Goal: Task Accomplishment & Management: Use online tool/utility

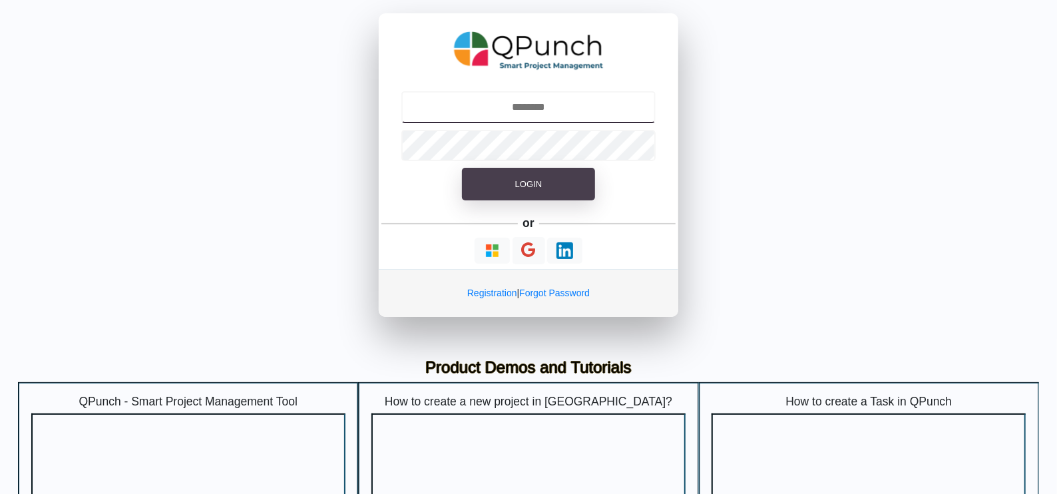
type input "**********"
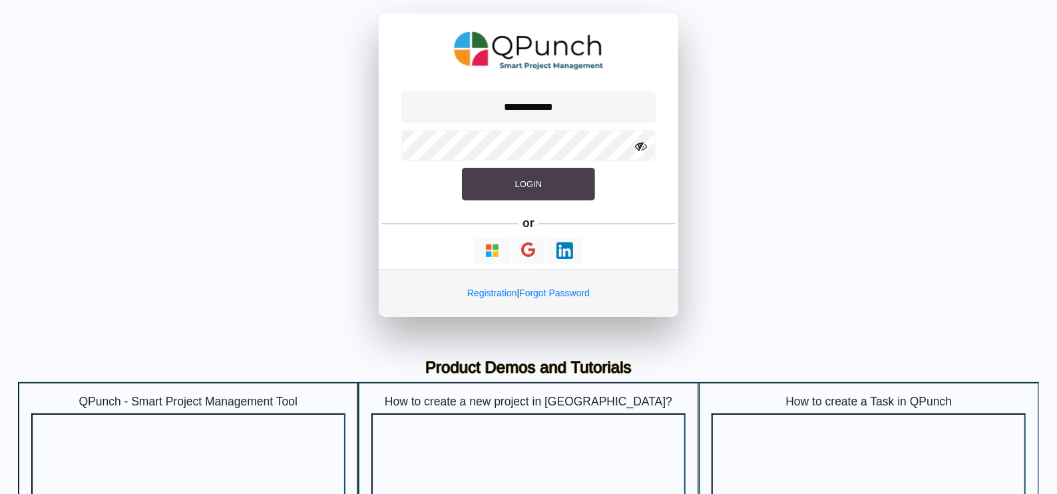
click at [520, 197] on button "Login" at bounding box center [528, 184] width 133 height 33
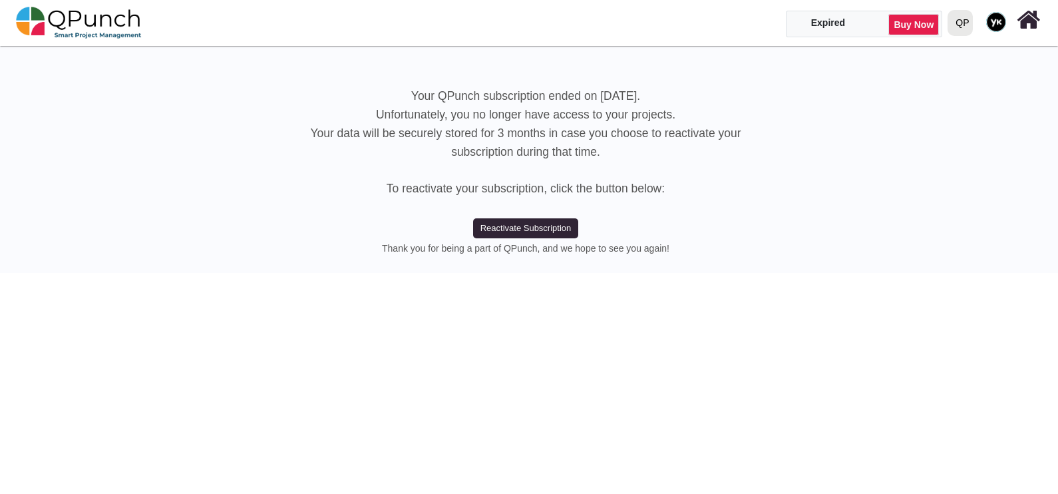
click at [963, 17] on div "QP" at bounding box center [961, 22] width 13 height 23
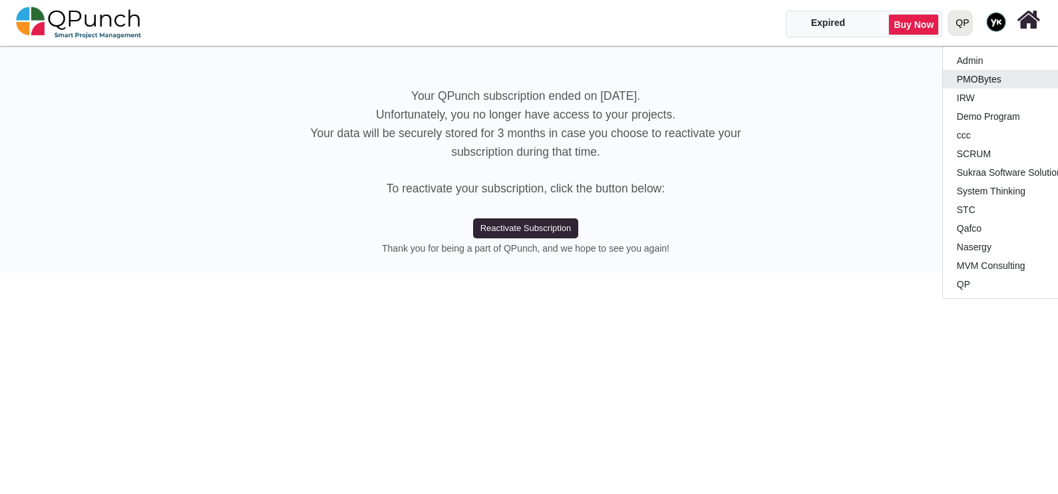
click at [978, 74] on link "PMOBytes" at bounding box center [1021, 79] width 157 height 19
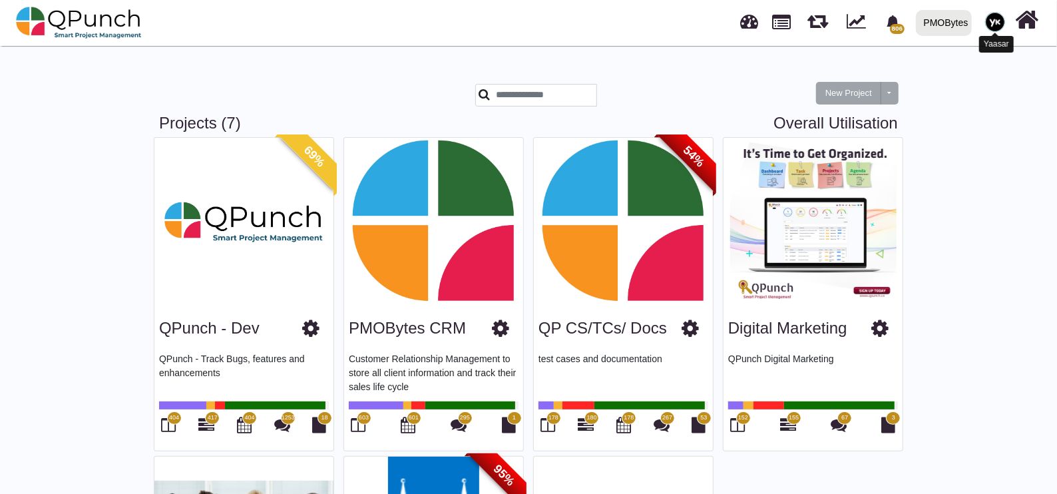
click at [990, 22] on img at bounding box center [995, 22] width 20 height 20
click at [948, 17] on div "PMOBytes" at bounding box center [945, 22] width 45 height 23
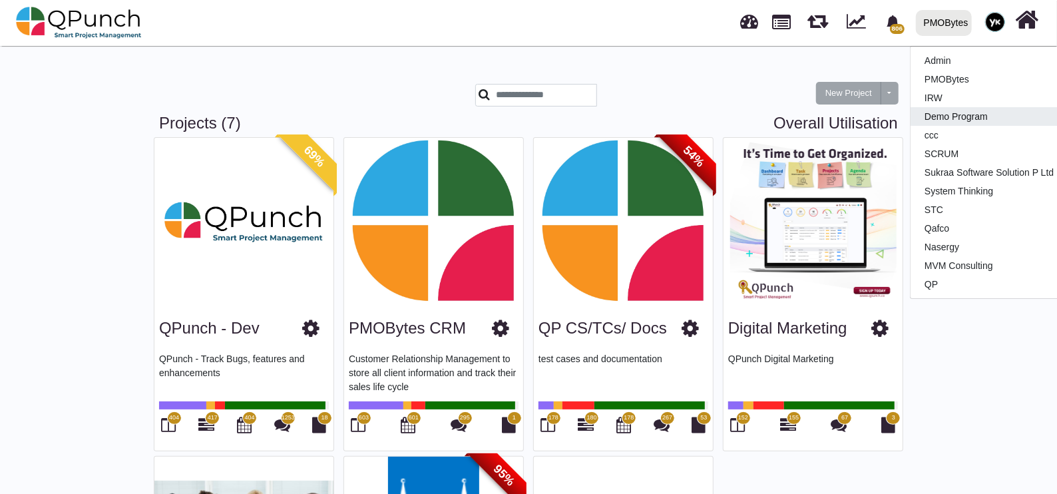
click at [968, 107] on link "Demo Program" at bounding box center [988, 116] width 157 height 19
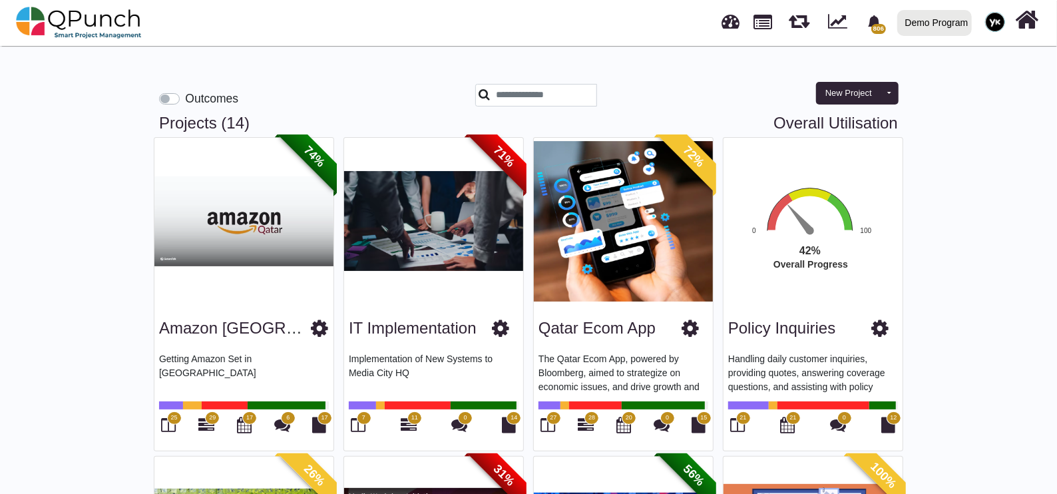
click at [980, 28] on div at bounding box center [994, 21] width 29 height 29
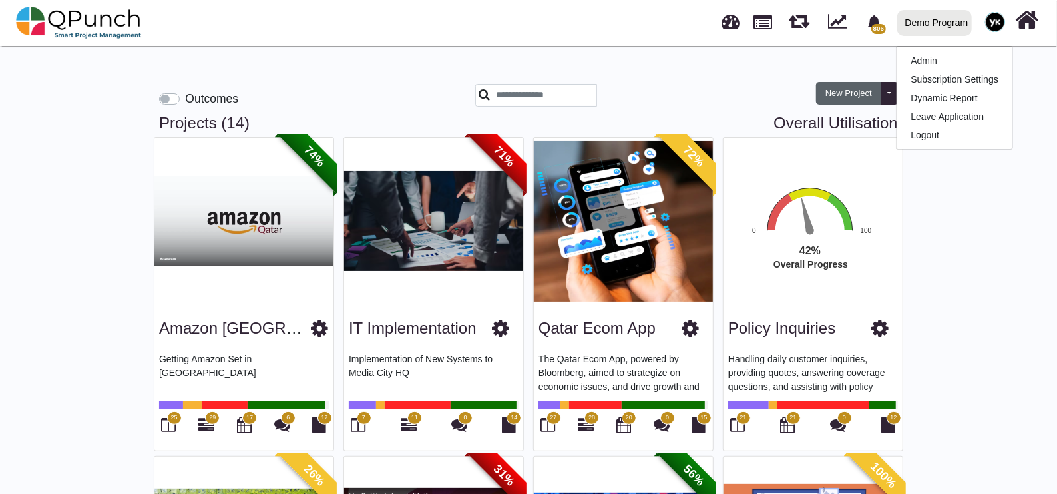
click at [842, 88] on button "New Project" at bounding box center [848, 93] width 65 height 23
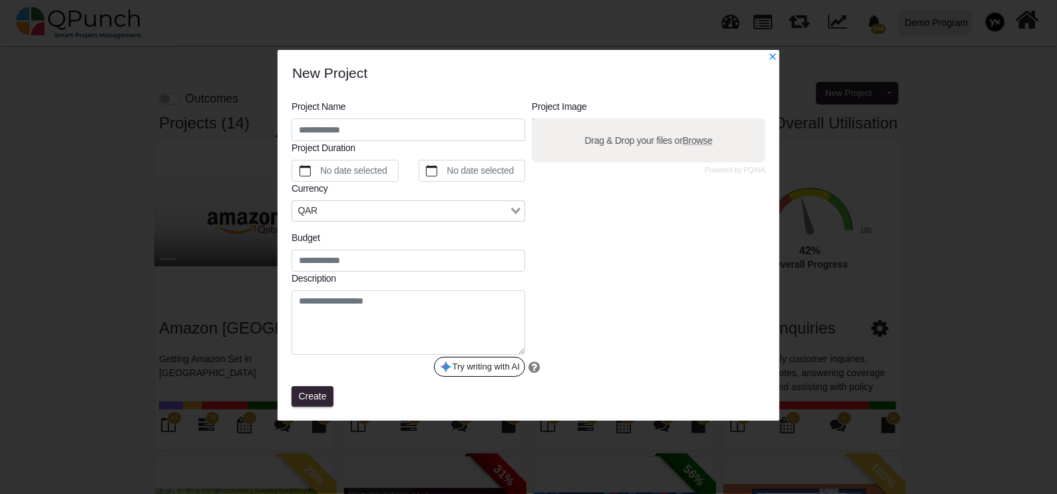
click at [343, 204] on input "Search for option" at bounding box center [415, 211] width 186 height 15
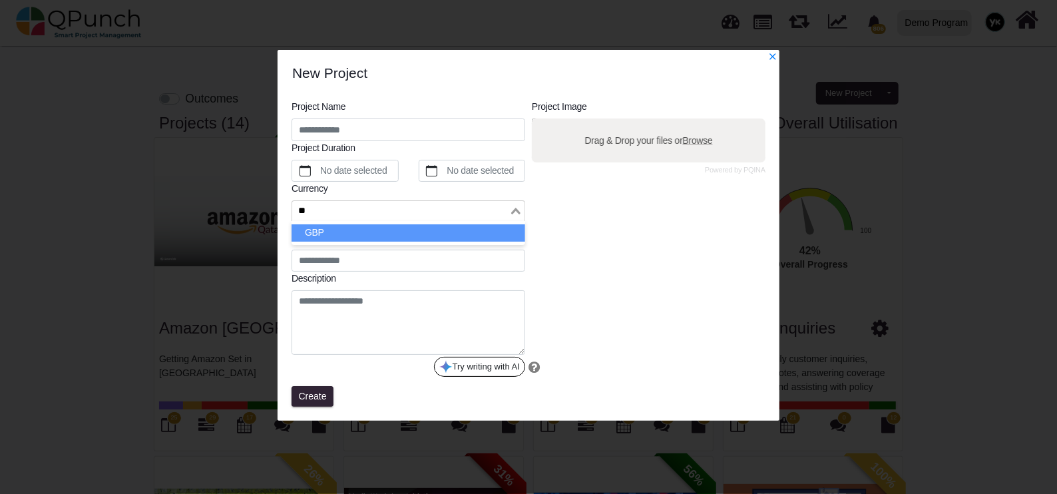
type input "*"
type input "***"
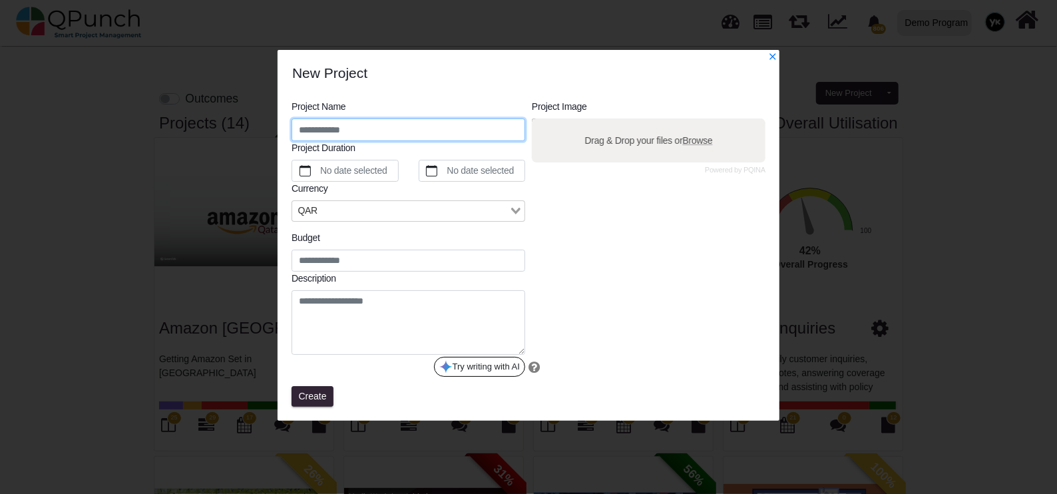
click at [363, 126] on input "text" at bounding box center [408, 129] width 234 height 23
type input "**********"
click at [391, 204] on input "Search for option" at bounding box center [400, 211] width 214 height 15
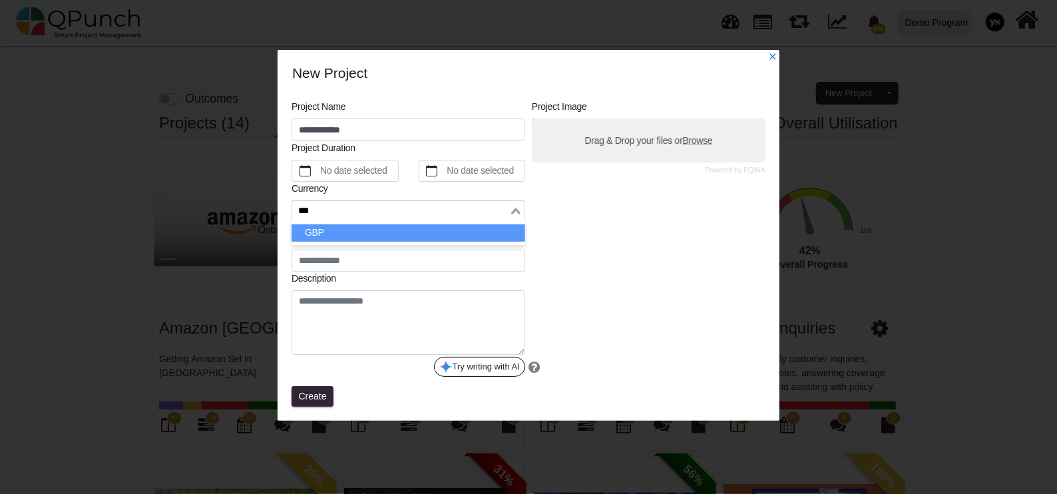
type input "***"
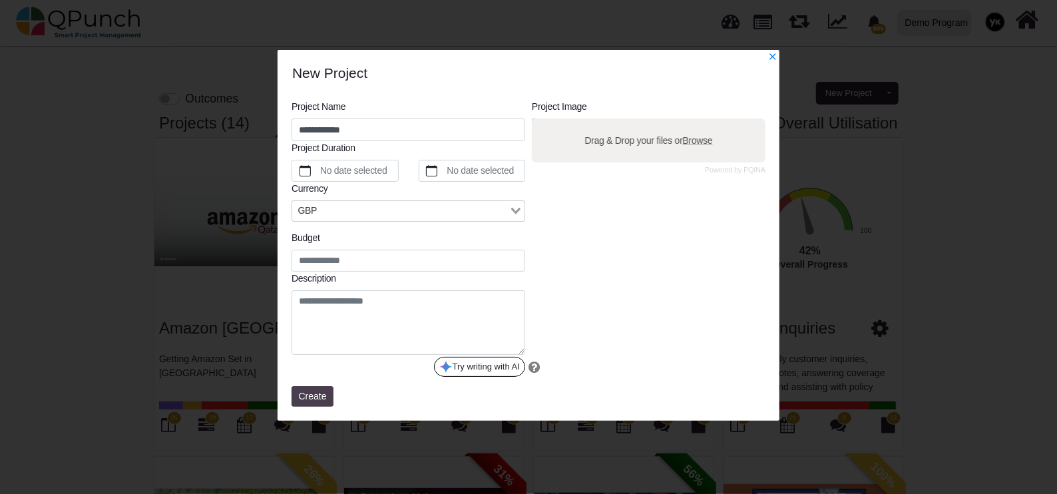
click at [315, 393] on span "Create" at bounding box center [313, 396] width 28 height 11
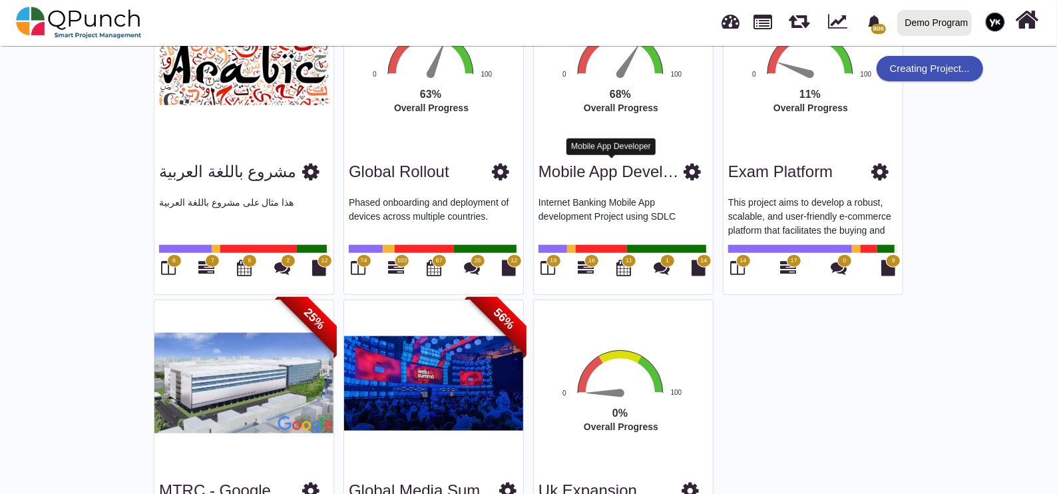
scroll to position [930, 0]
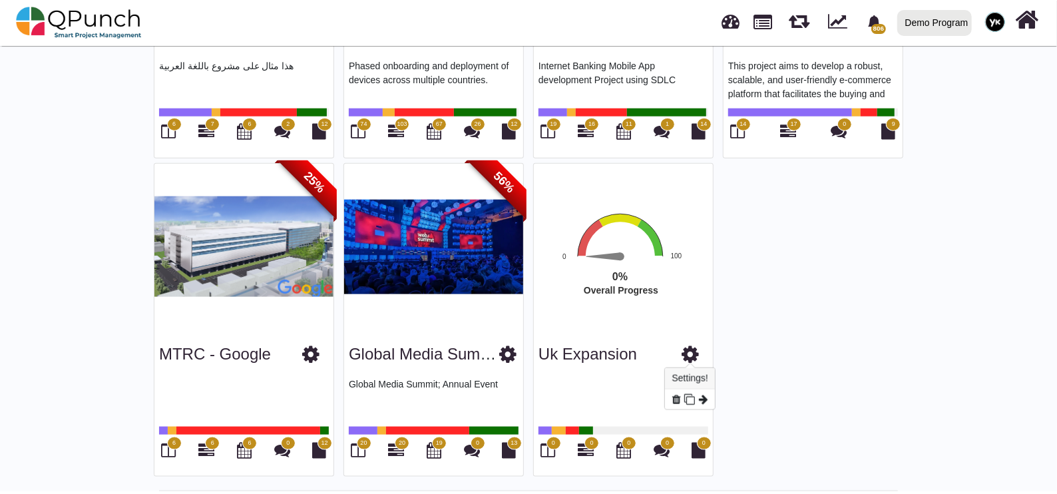
click at [685, 344] on icon at bounding box center [689, 354] width 17 height 20
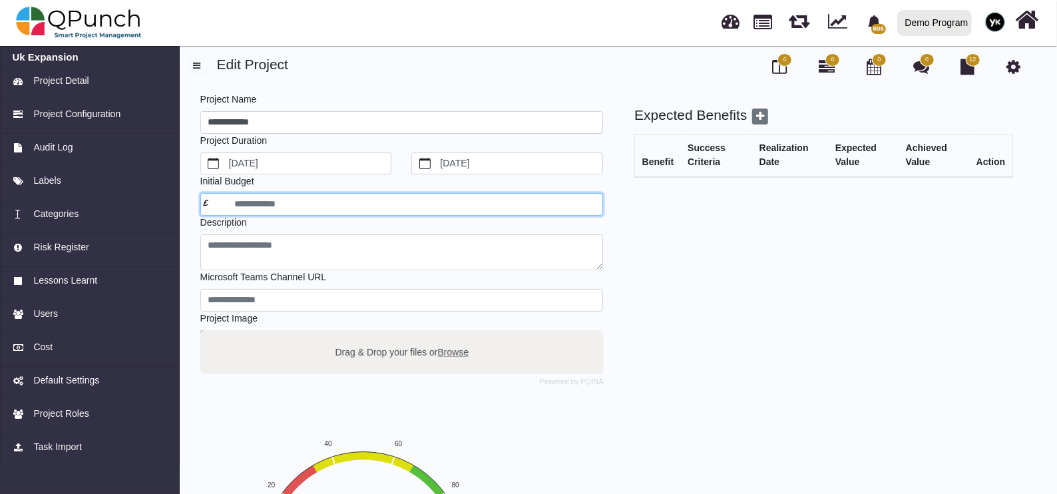
drag, startPoint x: 346, startPoint y: 232, endPoint x: 210, endPoint y: 202, distance: 139.5
click at [210, 202] on input "number" at bounding box center [401, 204] width 403 height 23
click at [203, 201] on input "number" at bounding box center [401, 204] width 403 height 23
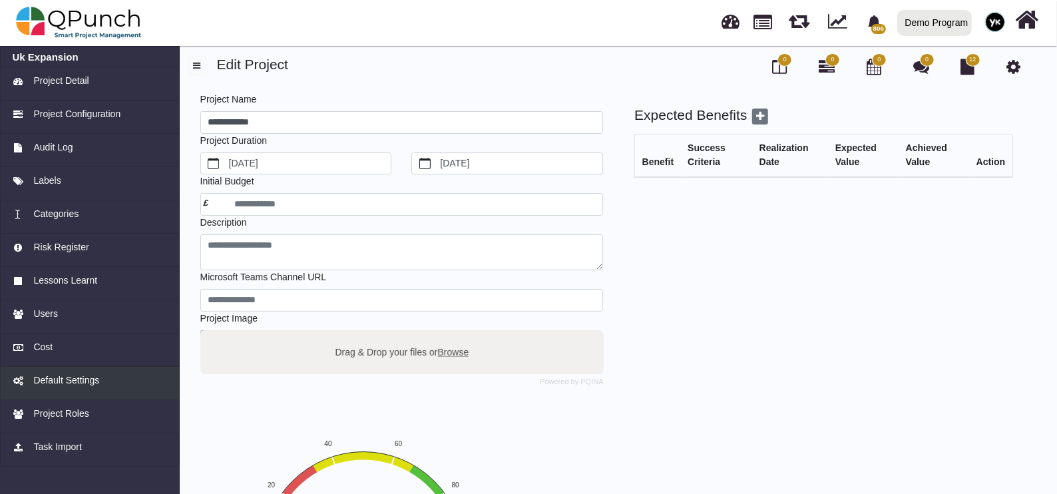
click at [43, 376] on span "Default Settings" at bounding box center [66, 380] width 66 height 14
click at [100, 110] on span "Project Configuration" at bounding box center [76, 114] width 87 height 14
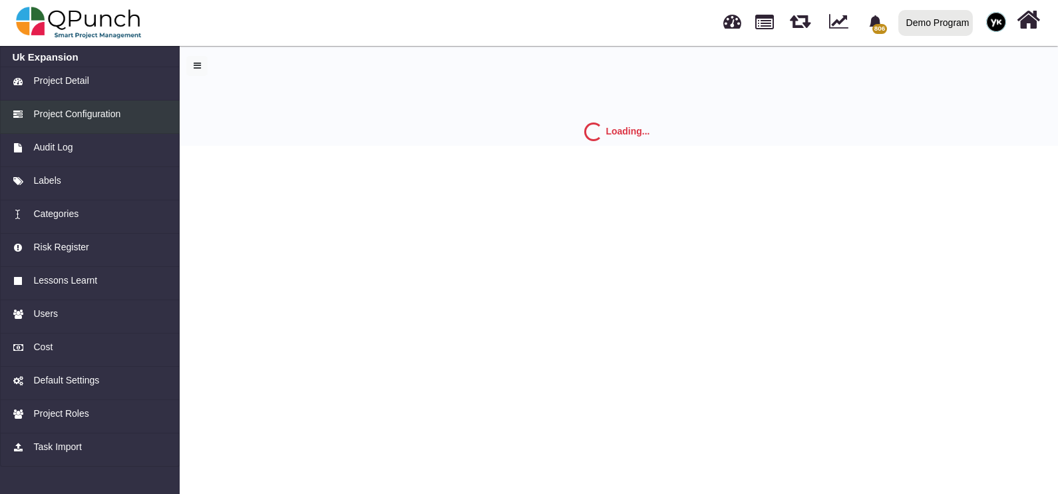
drag, startPoint x: 100, startPoint y: 110, endPoint x: 407, endPoint y: 2, distance: 324.5
click at [102, 110] on span "Project Configuration" at bounding box center [76, 114] width 87 height 14
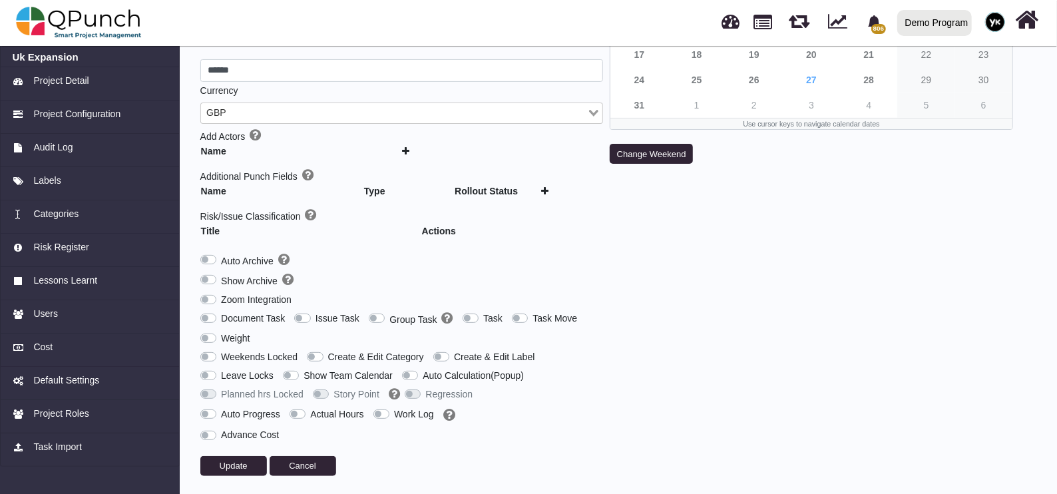
scroll to position [200, 0]
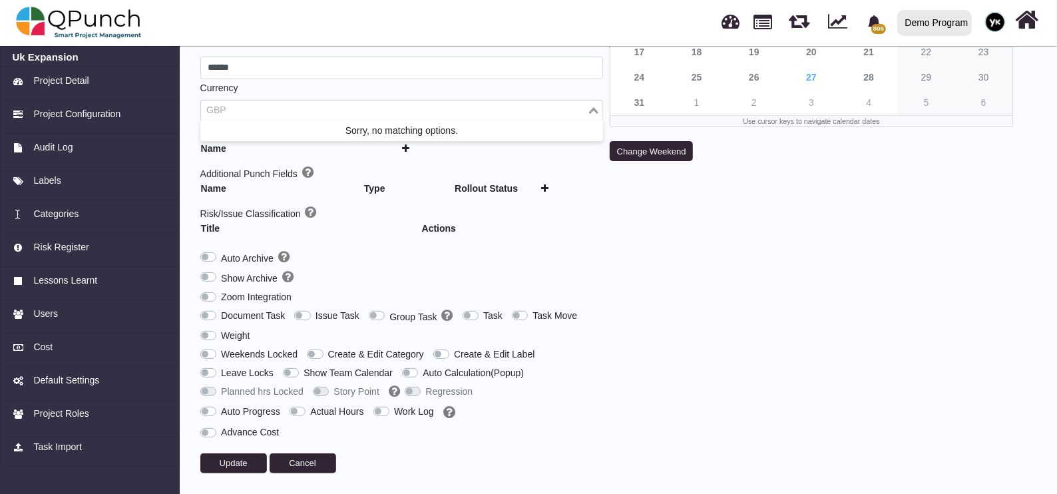
click at [347, 112] on input "Search for option" at bounding box center [394, 110] width 384 height 15
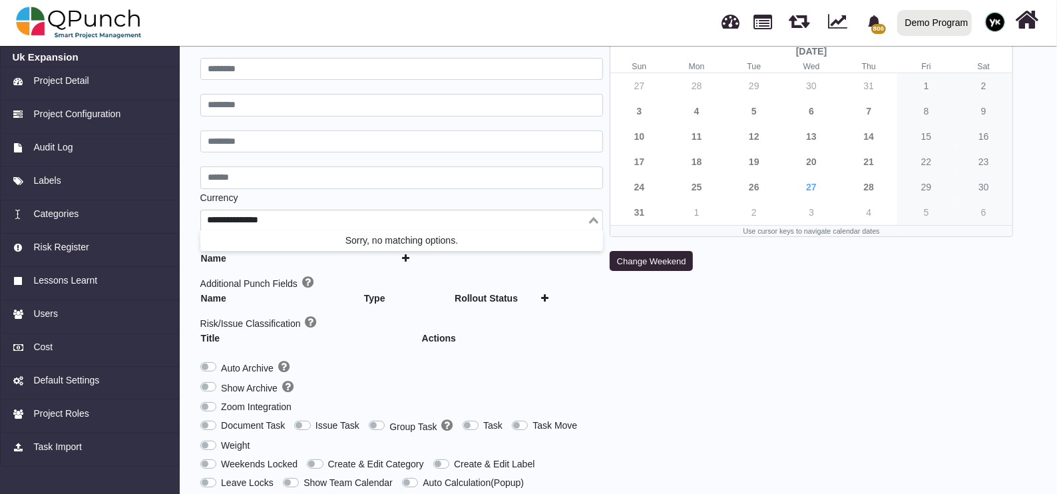
scroll to position [0, 0]
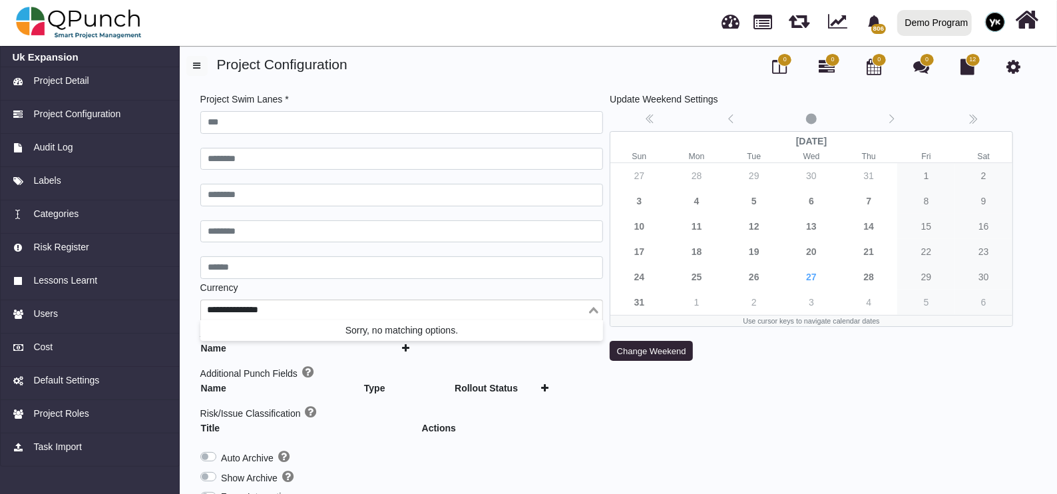
type input "***"
type input "********"
type input "******"
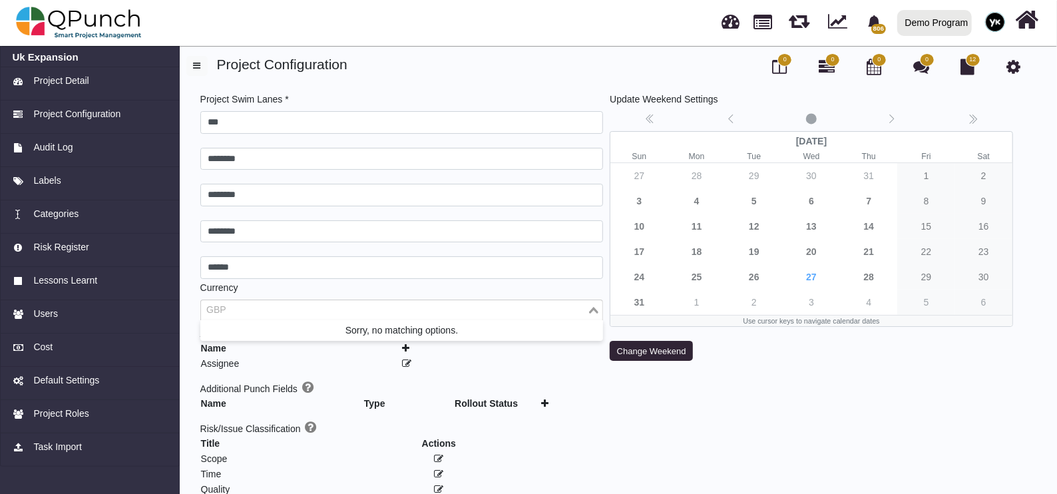
type input "*"
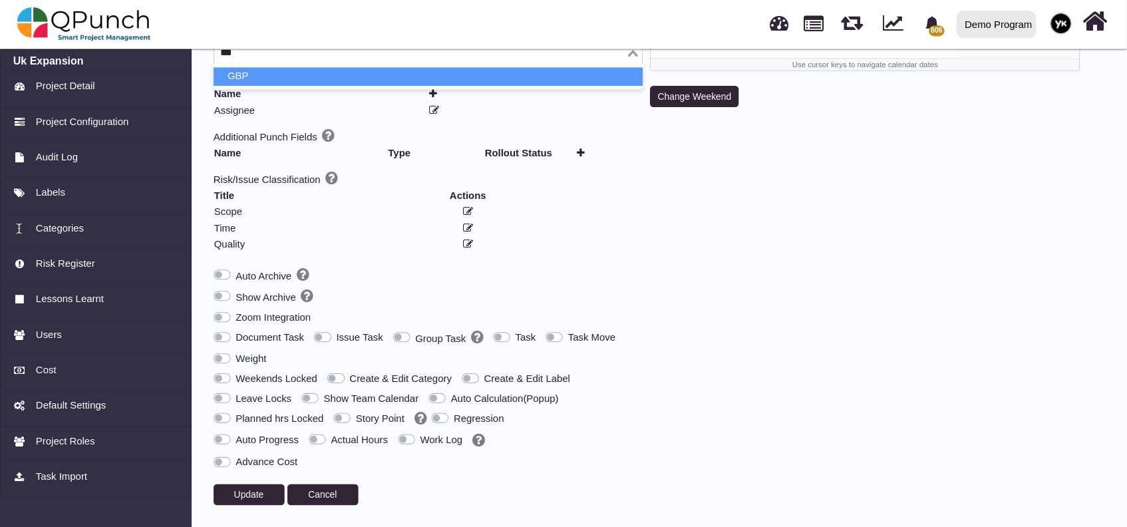
scroll to position [206, 0]
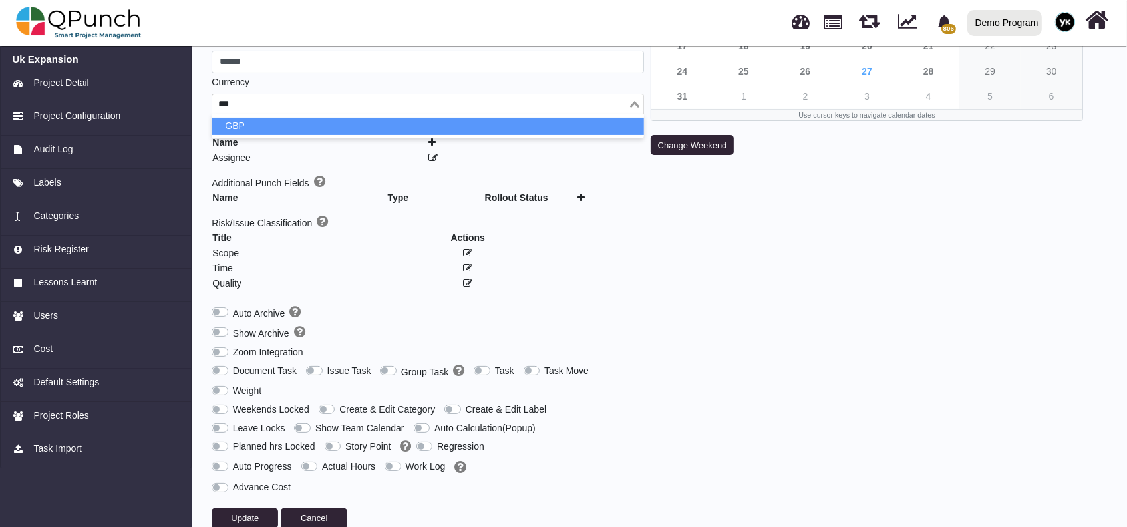
type input "***"
drag, startPoint x: 1039, startPoint y: 0, endPoint x: 768, endPoint y: 156, distance: 313.3
click at [768, 156] on div "Update Weekend Settings No date selected [DATE] Sun Mon Tue Wed Thu Fri Sat 27 …" at bounding box center [866, 212] width 439 height 651
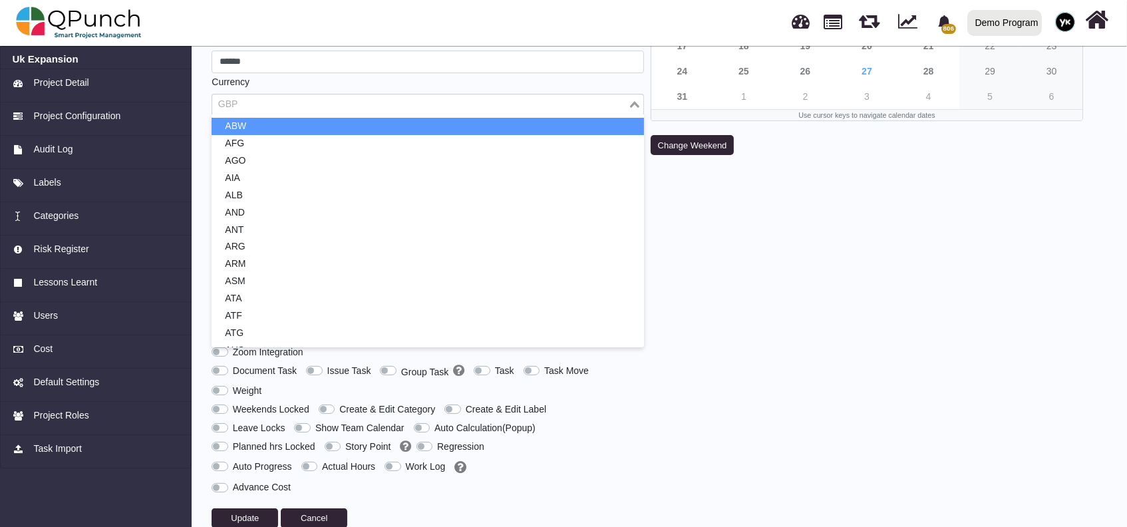
click at [535, 99] on input "Search for option" at bounding box center [420, 104] width 413 height 15
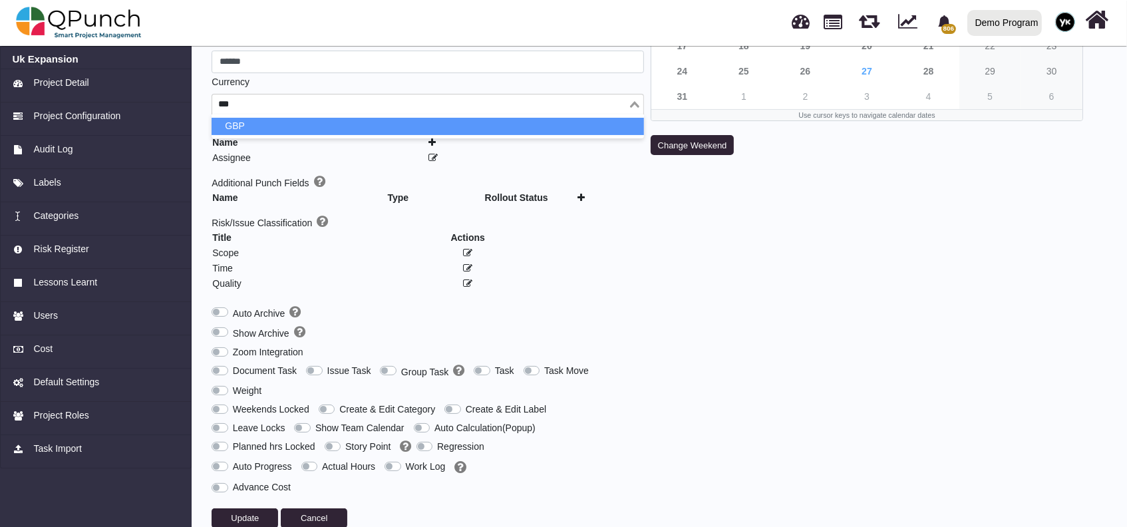
type input "***"
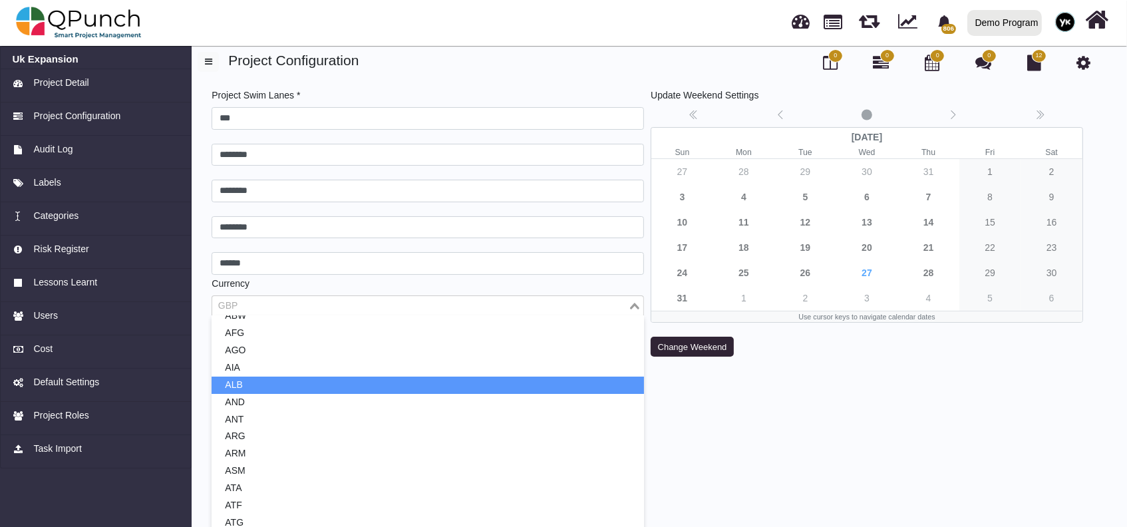
scroll to position [0, 0]
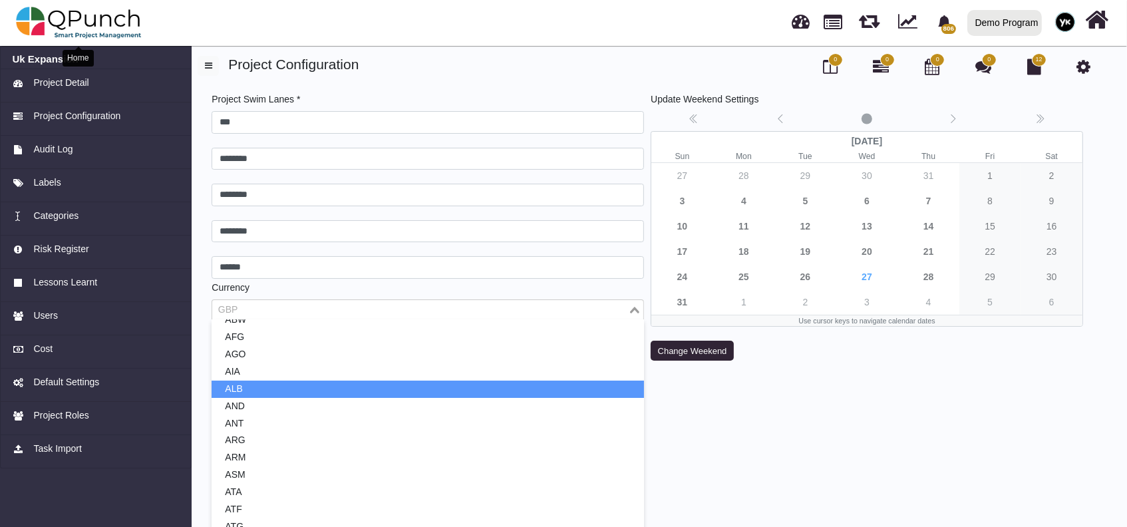
click at [108, 31] on img at bounding box center [79, 23] width 126 height 40
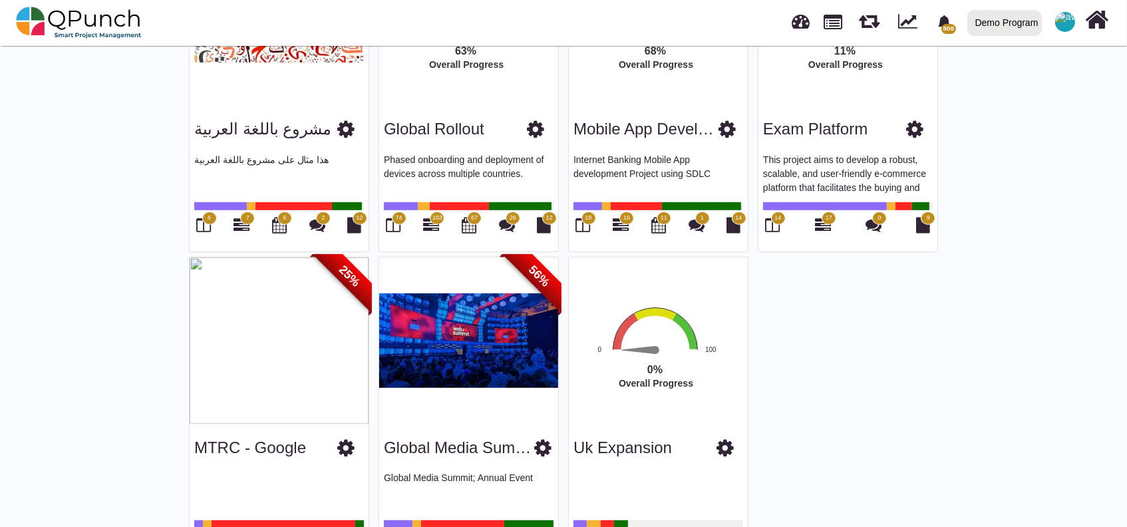
scroll to position [810, 0]
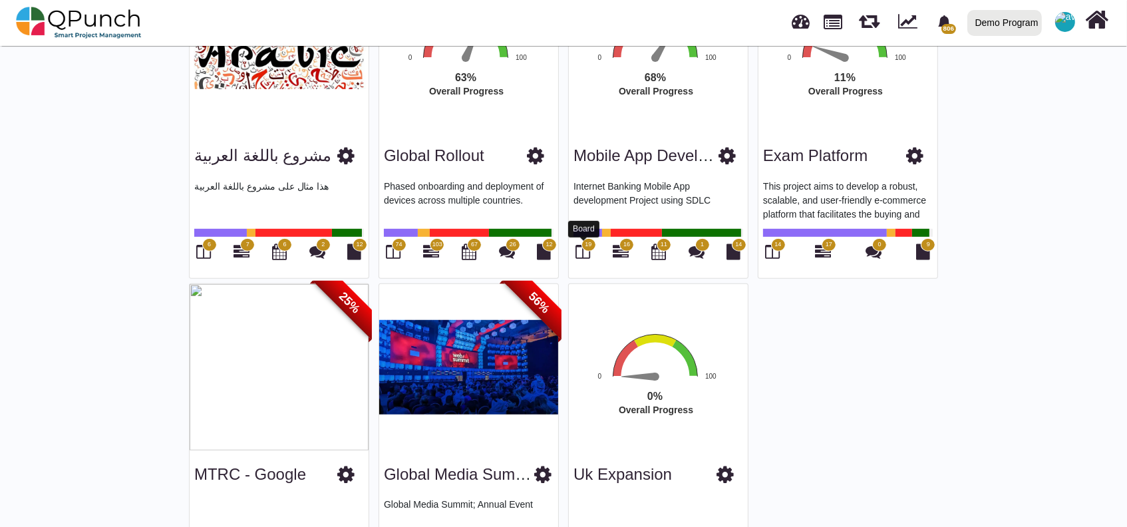
click at [581, 250] on icon at bounding box center [583, 252] width 15 height 16
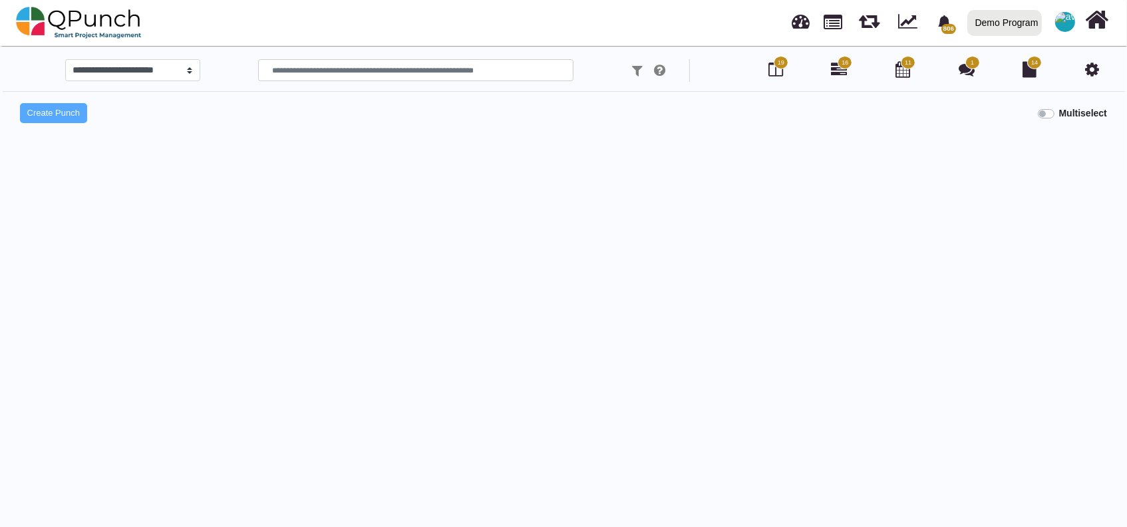
select select
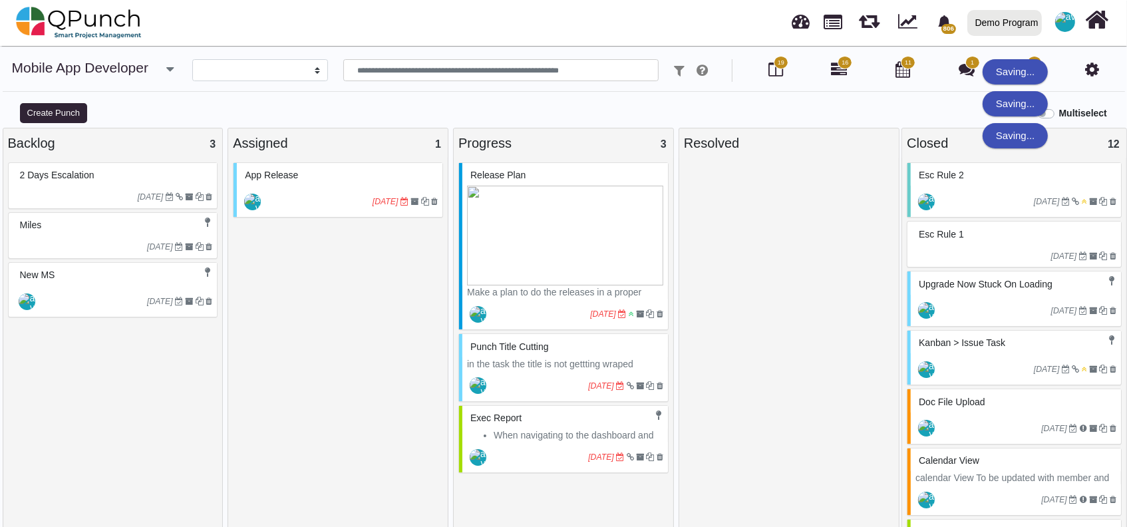
click at [792, 117] on div "Multiselect" at bounding box center [705, 112] width 846 height 22
click at [1057, 114] on label "Multiselect" at bounding box center [1083, 113] width 48 height 14
click at [1018, 112] on button "Select All" at bounding box center [1010, 113] width 49 height 20
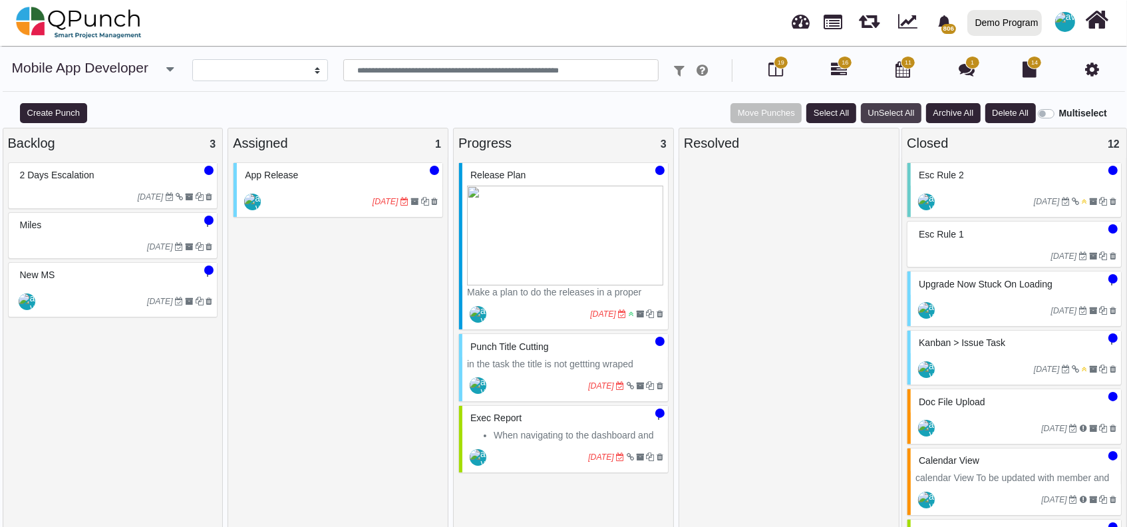
click at [888, 106] on button "UnSelect All" at bounding box center [891, 113] width 61 height 20
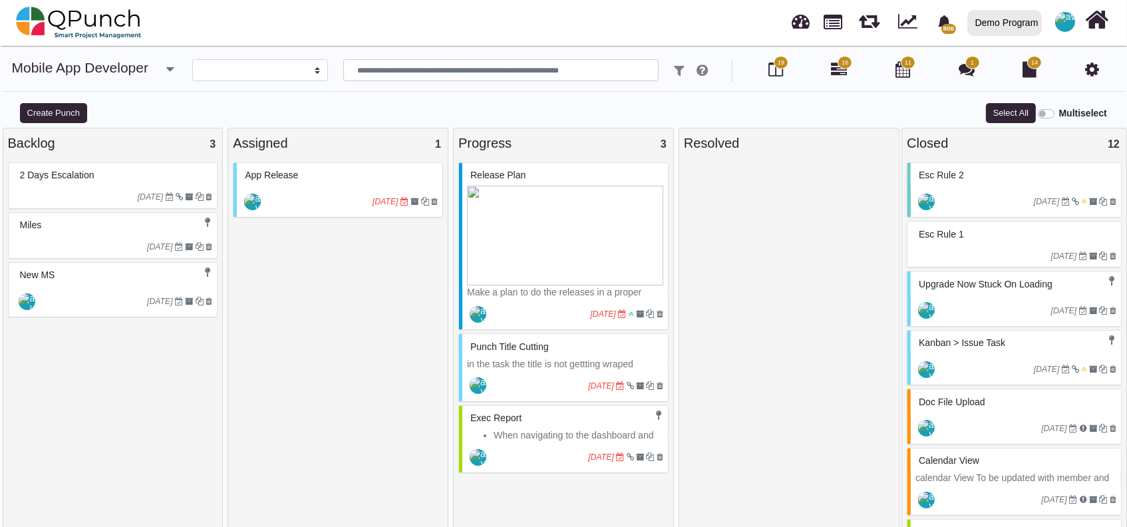
click at [628, 142] on div "Progress 3" at bounding box center [563, 143] width 210 height 20
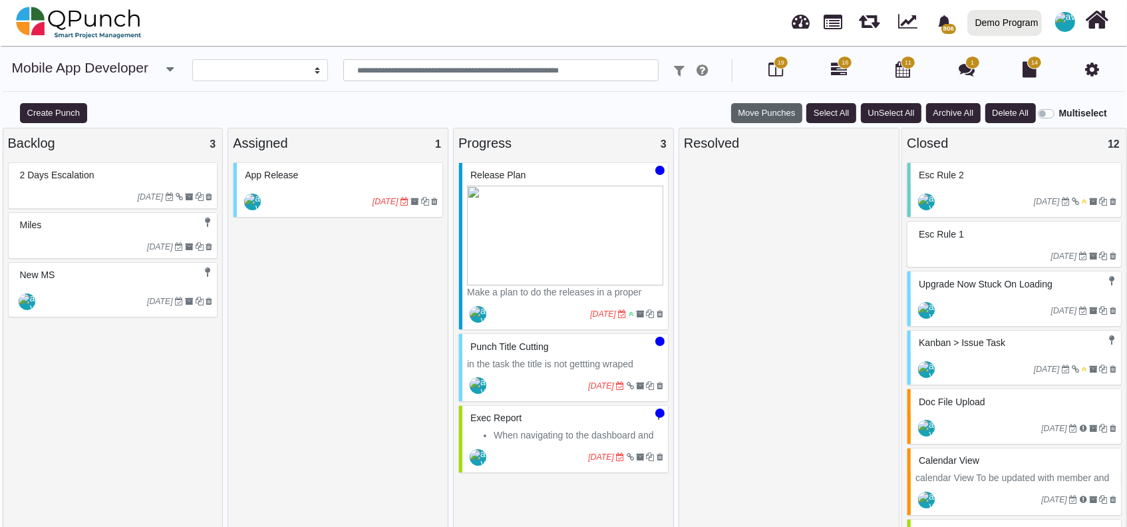
click at [777, 112] on button "Move Punches" at bounding box center [766, 113] width 71 height 20
click at [758, 184] on link "Resolved" at bounding box center [779, 181] width 92 height 19
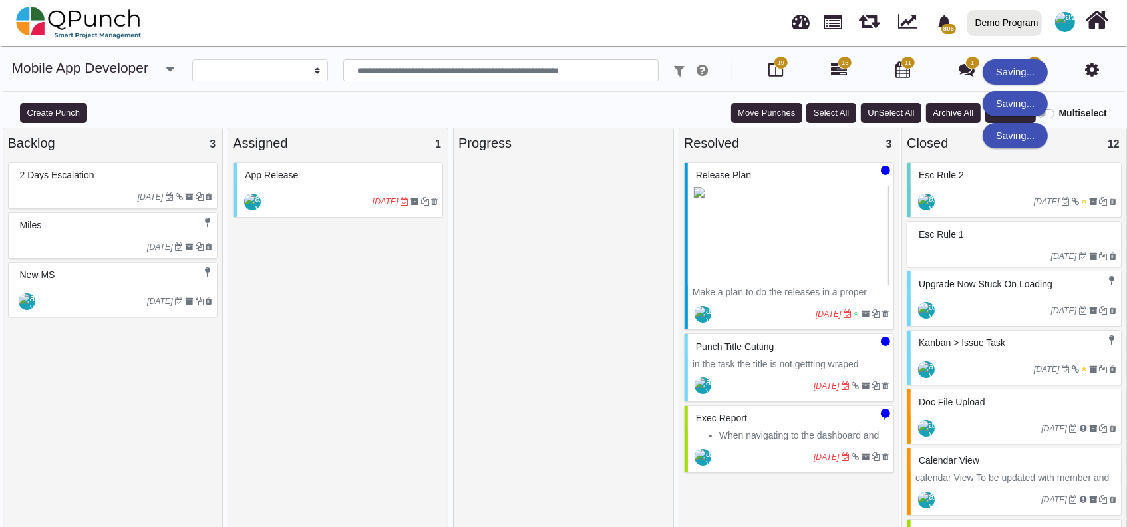
click at [1045, 112] on div "Saving... Saving... Saving..." at bounding box center [1015, 101] width 65 height 96
click at [1057, 114] on label "Multiselect" at bounding box center [1083, 113] width 48 height 14
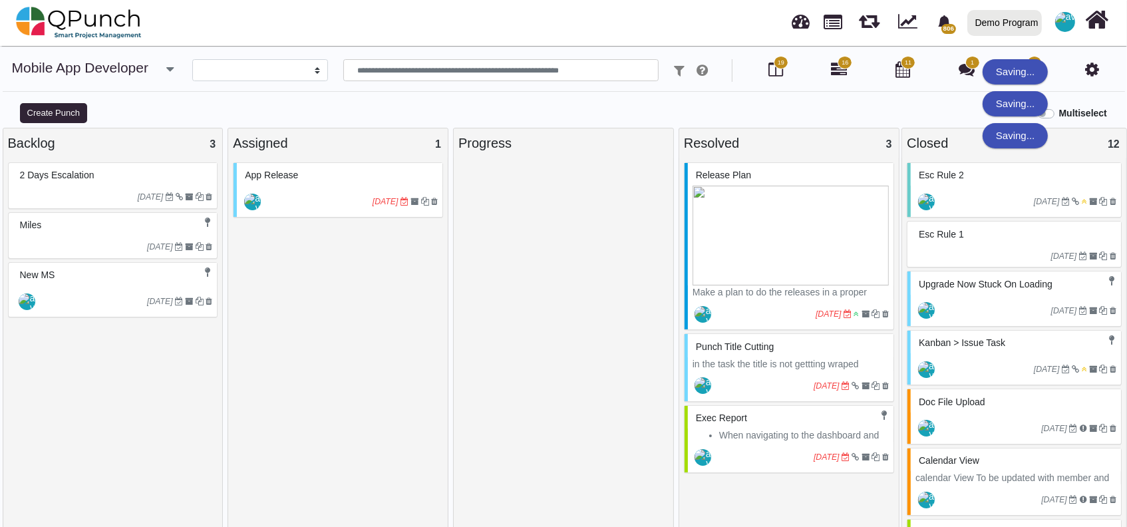
click at [774, 224] on img at bounding box center [791, 236] width 196 height 100
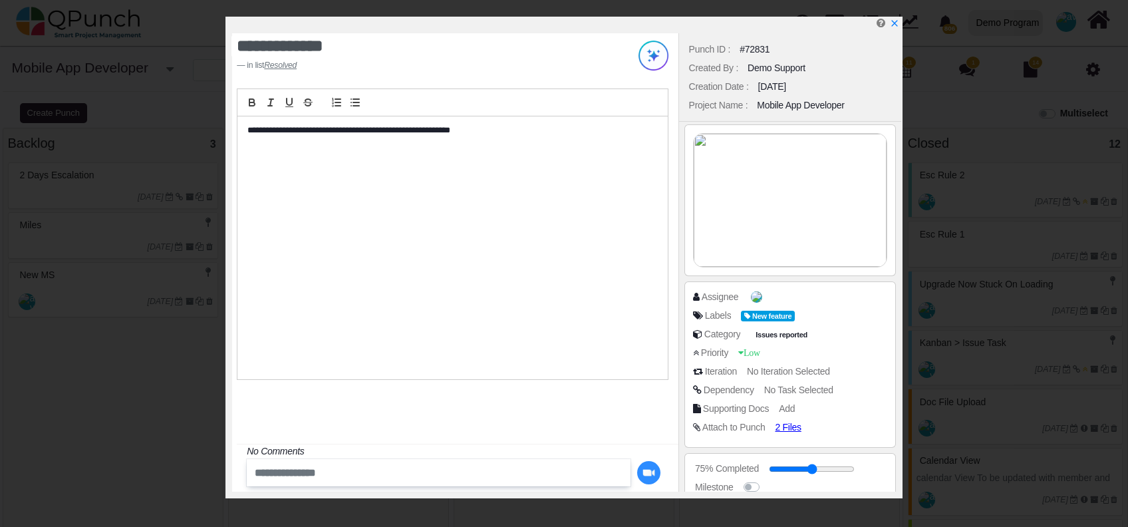
drag, startPoint x: 1096, startPoint y: 63, endPoint x: 1120, endPoint y: 64, distance: 24.0
click at [1057, 64] on div "Loading..." at bounding box center [1111, 71] width 71 height 25
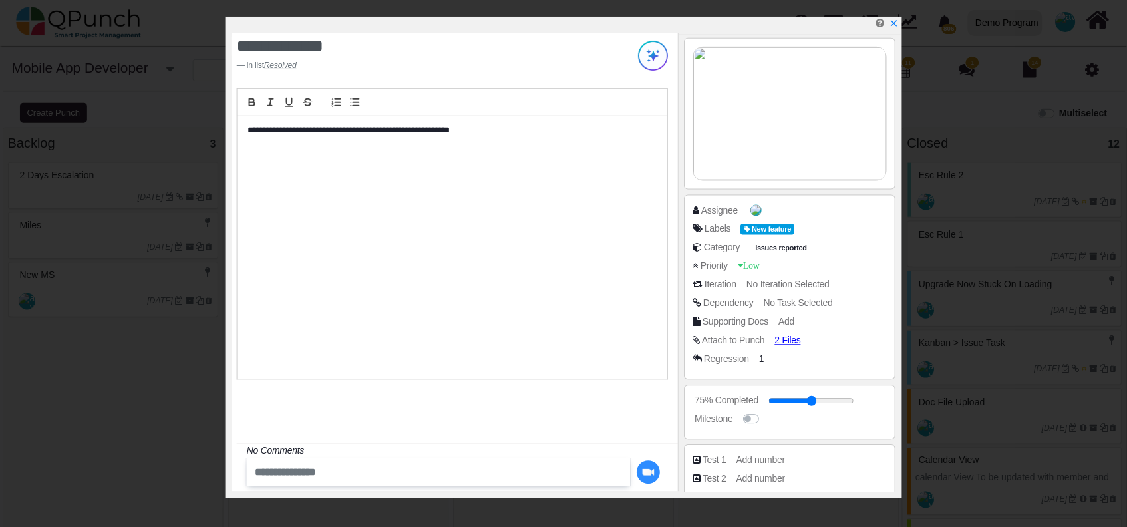
scroll to position [176, 0]
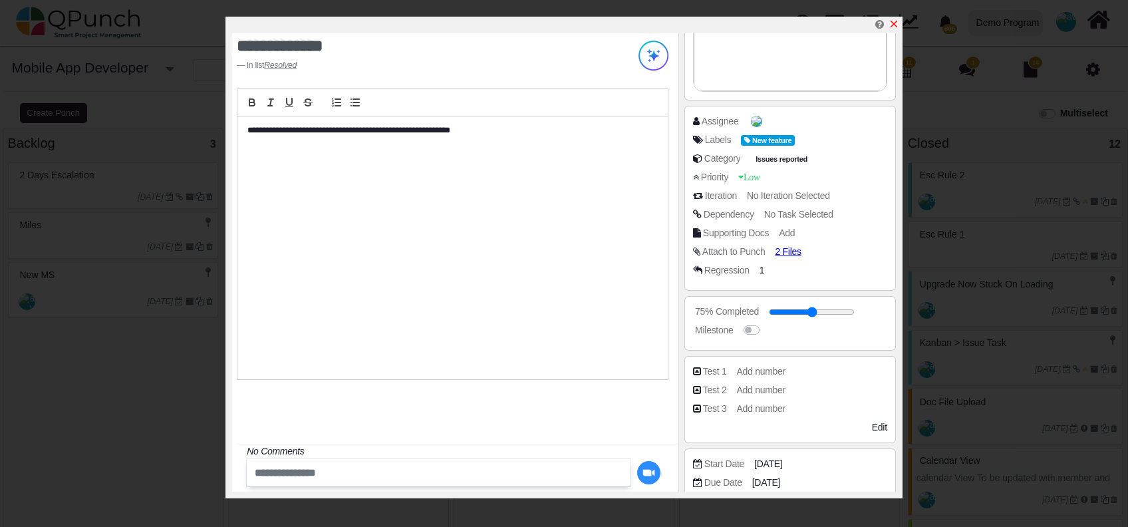
click at [894, 23] on icon "x" at bounding box center [894, 24] width 11 height 11
click at [174, 69] on icon "button" at bounding box center [169, 69] width 7 height 13
click at [172, 65] on icon "button" at bounding box center [169, 69] width 7 height 13
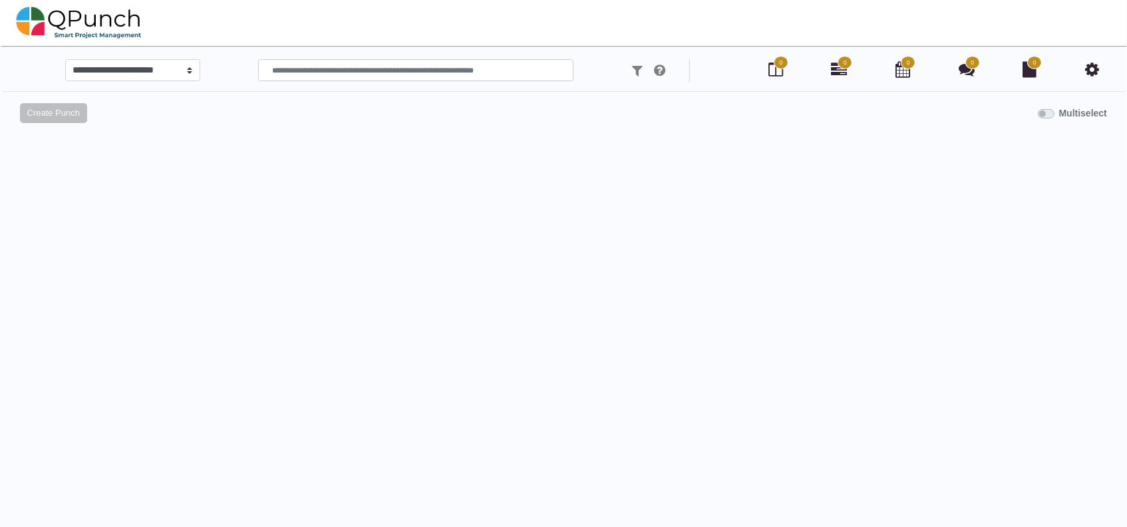
select select
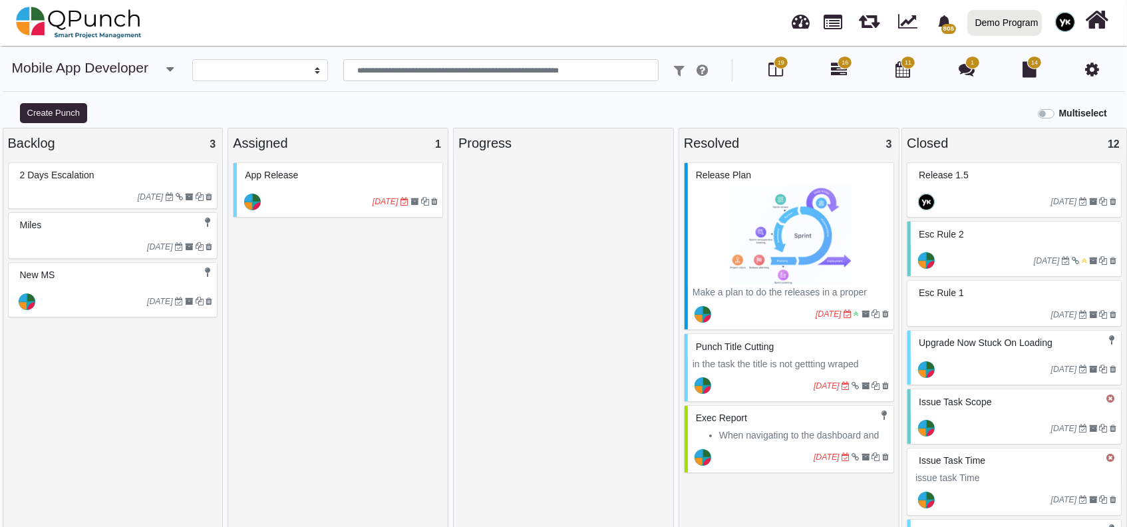
click at [173, 69] on icon "button" at bounding box center [169, 69] width 7 height 13
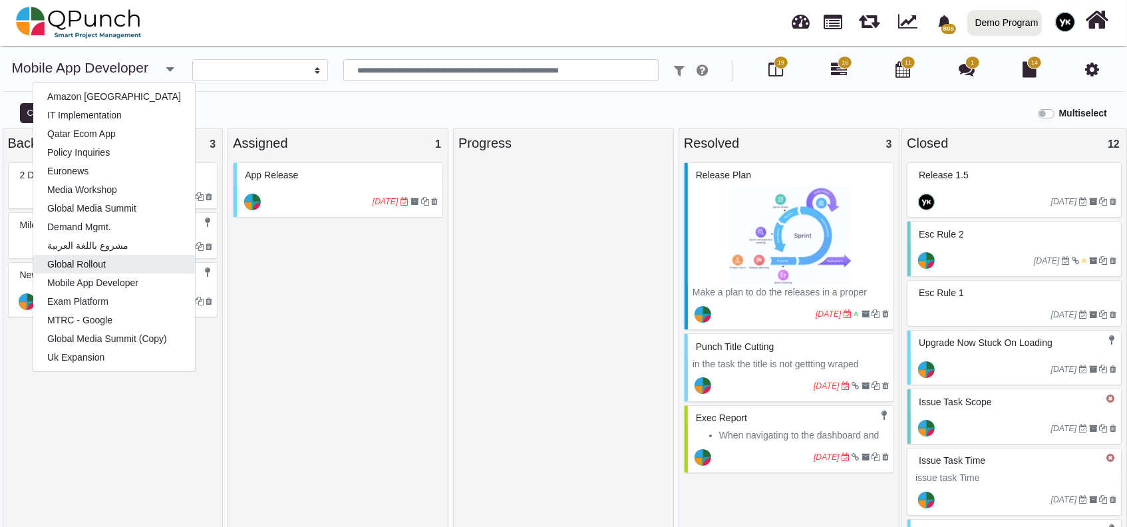
click at [112, 255] on link "Global Rollout" at bounding box center [114, 264] width 162 height 19
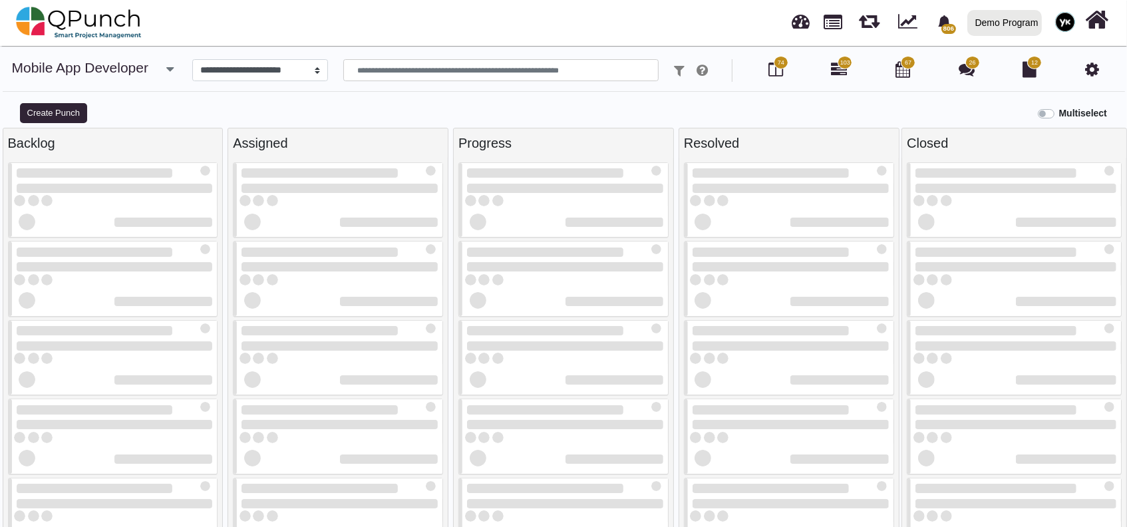
select select
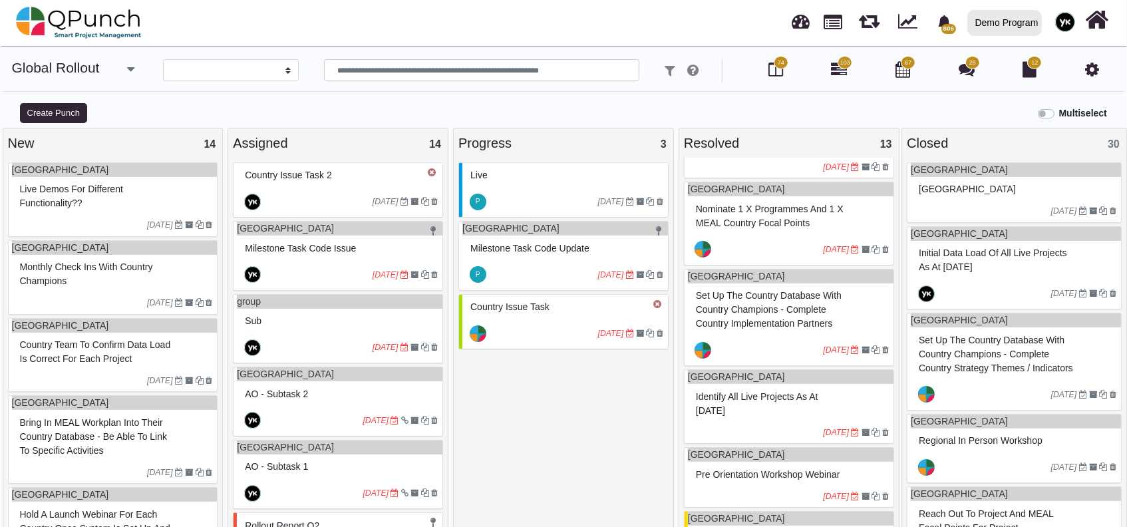
scroll to position [355, 0]
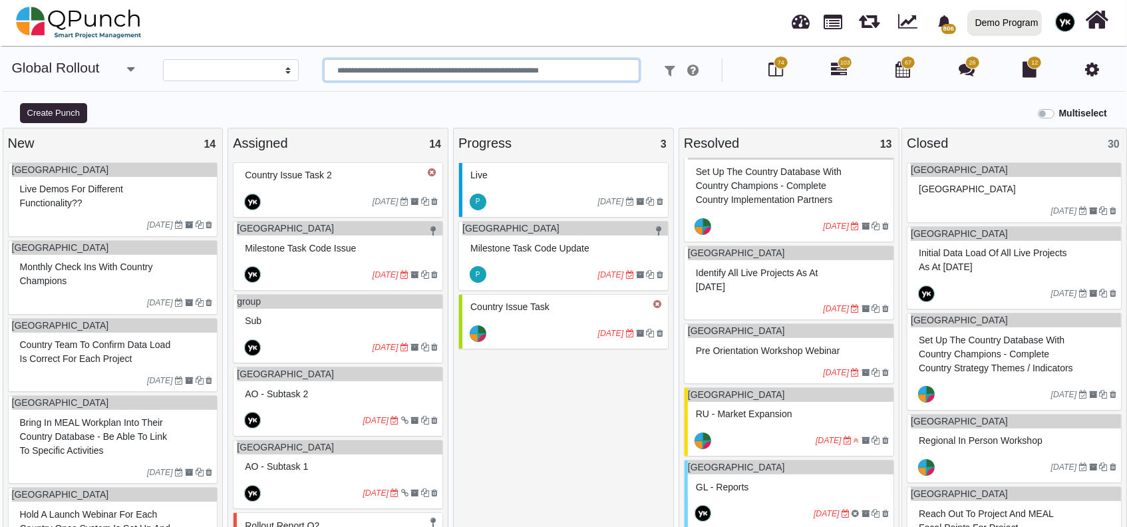
click at [515, 62] on input "text" at bounding box center [481, 70] width 315 height 23
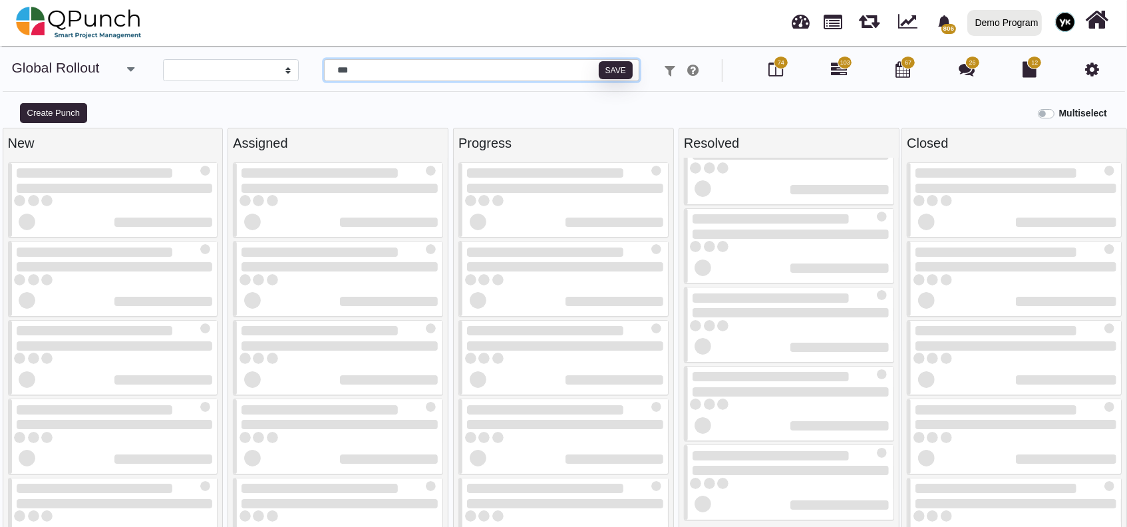
scroll to position [110, 0]
type input "***"
click at [841, 75] on icon at bounding box center [839, 69] width 16 height 16
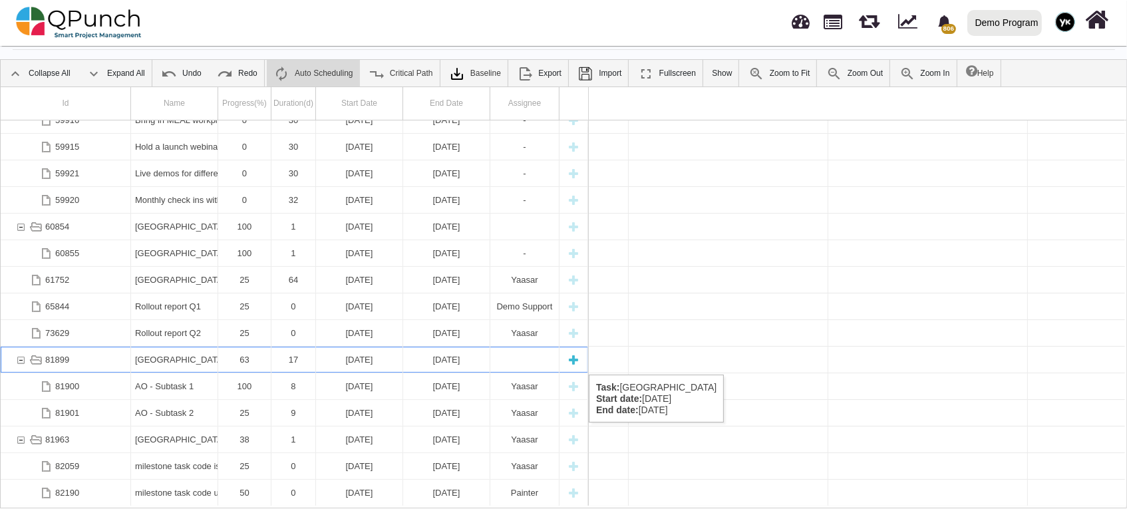
scroll to position [0, 3056]
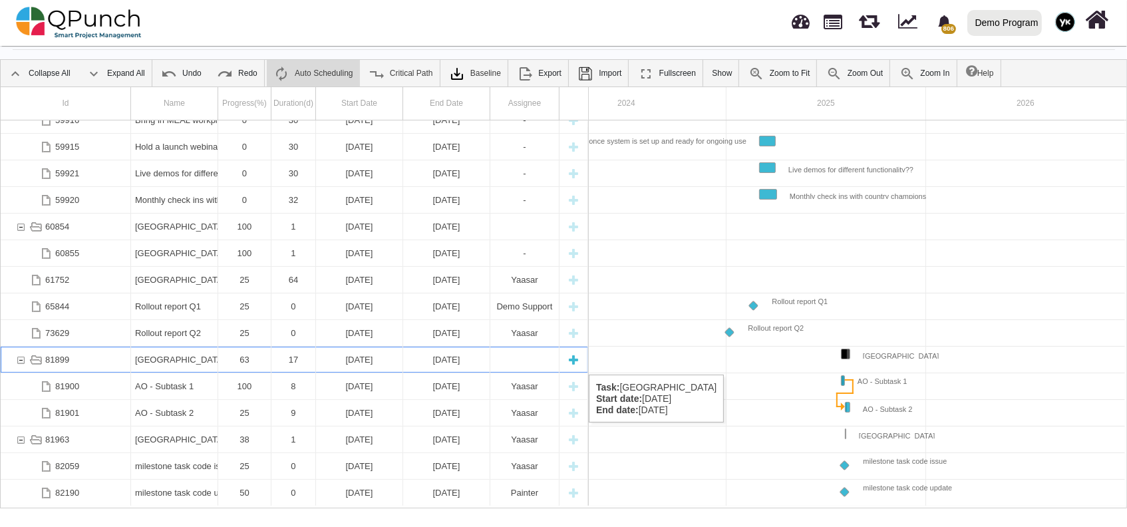
click at [575, 361] on div "New task" at bounding box center [574, 360] width 20 height 26
select select "**"
select select "*"
select select "****"
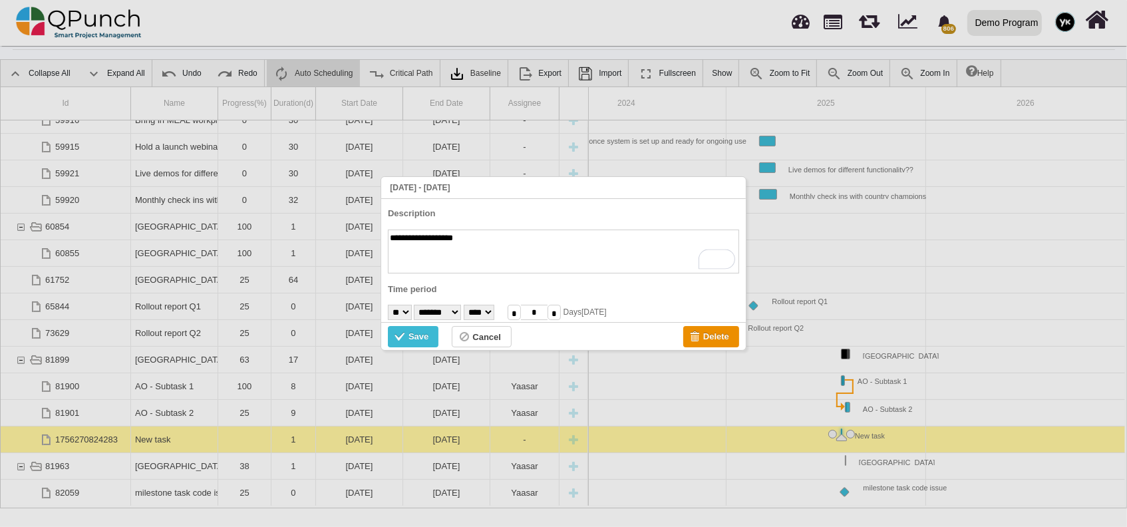
type textarea "**********"
click at [397, 339] on div "Save" at bounding box center [402, 338] width 14 height 15
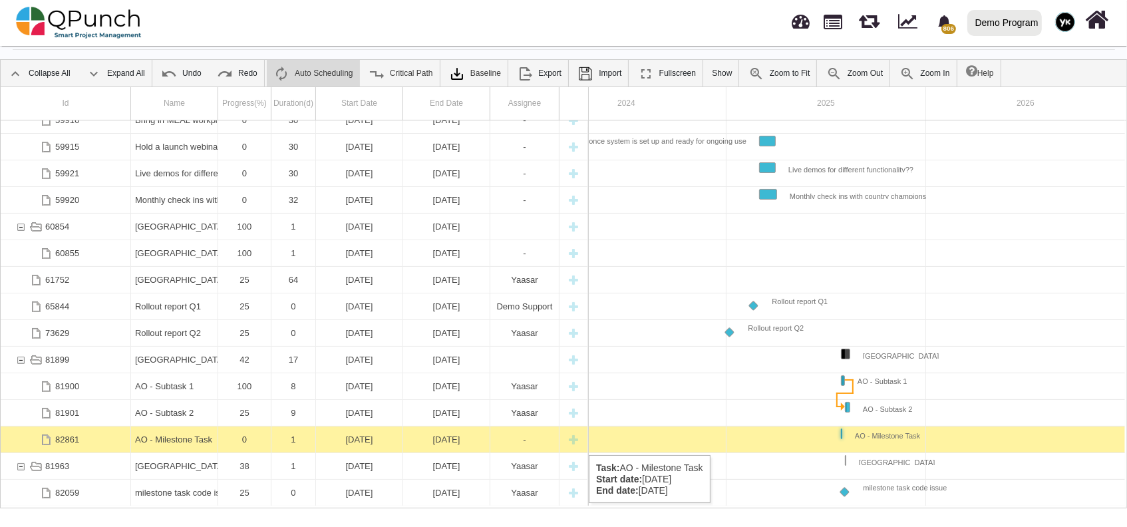
click at [158, 442] on div "AO - Milestone Task" at bounding box center [174, 439] width 79 height 26
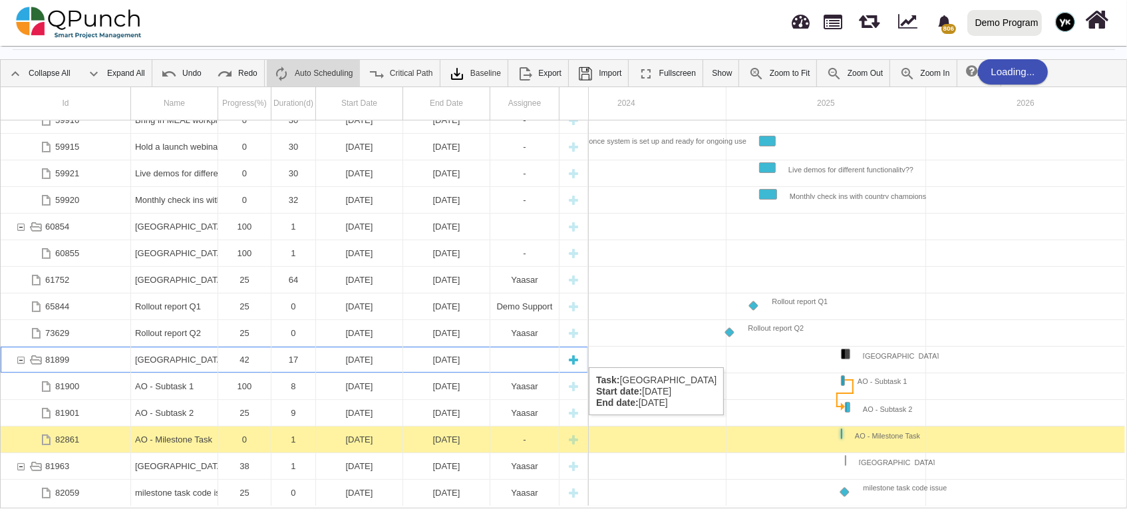
click at [188, 354] on div "Angola" at bounding box center [174, 360] width 79 height 26
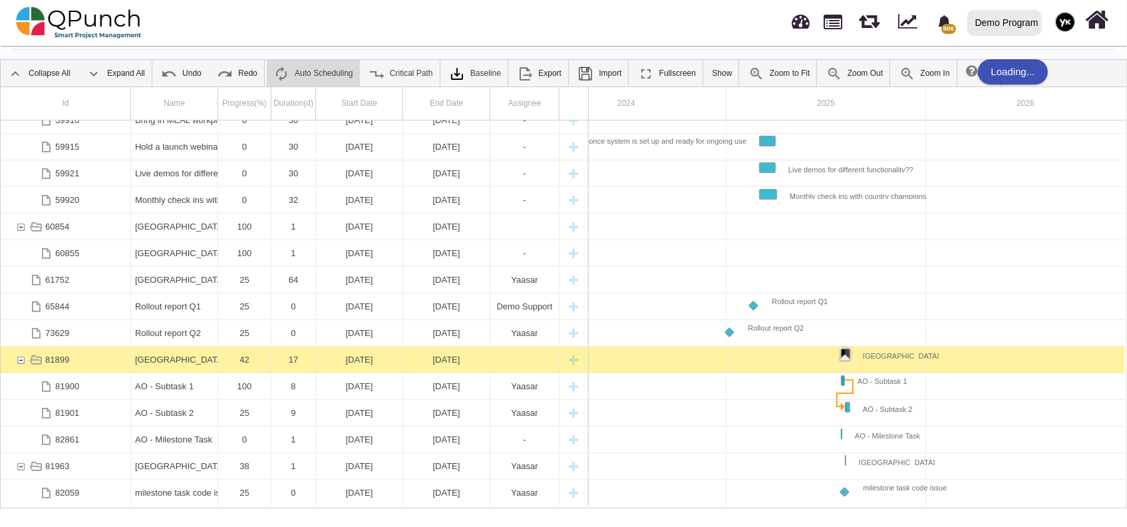
click at [188, 354] on div "Angola" at bounding box center [174, 360] width 79 height 26
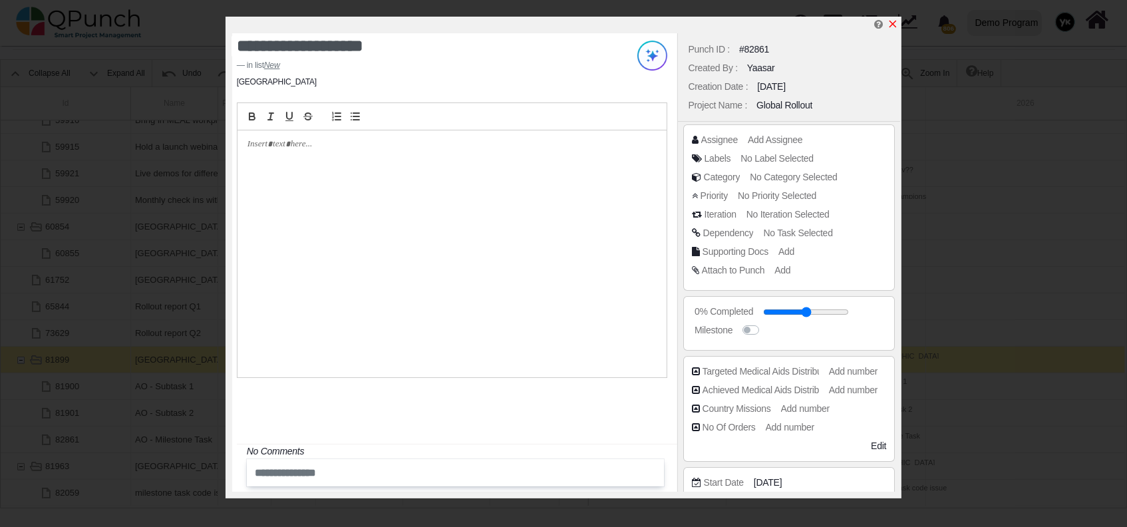
click at [892, 24] on icon "x" at bounding box center [893, 24] width 7 height 7
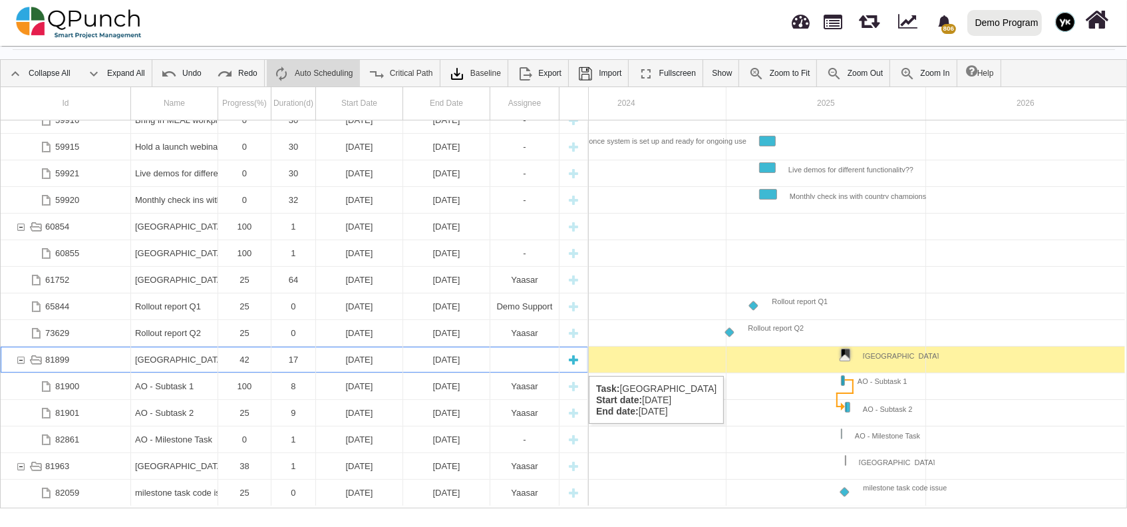
click at [152, 363] on div "Angola" at bounding box center [174, 360] width 79 height 26
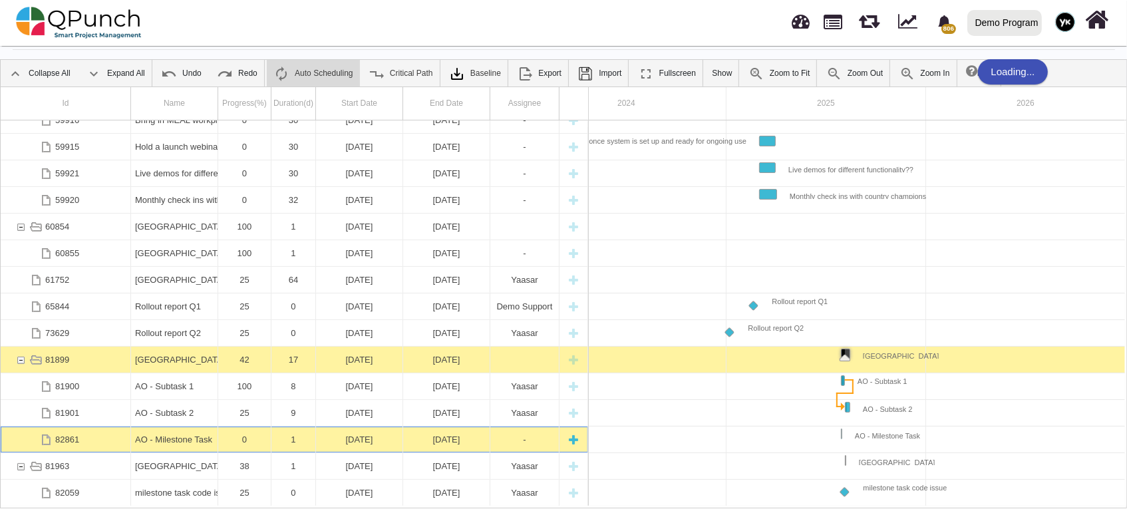
click at [174, 435] on div "AO - Milestone Task" at bounding box center [174, 439] width 79 height 26
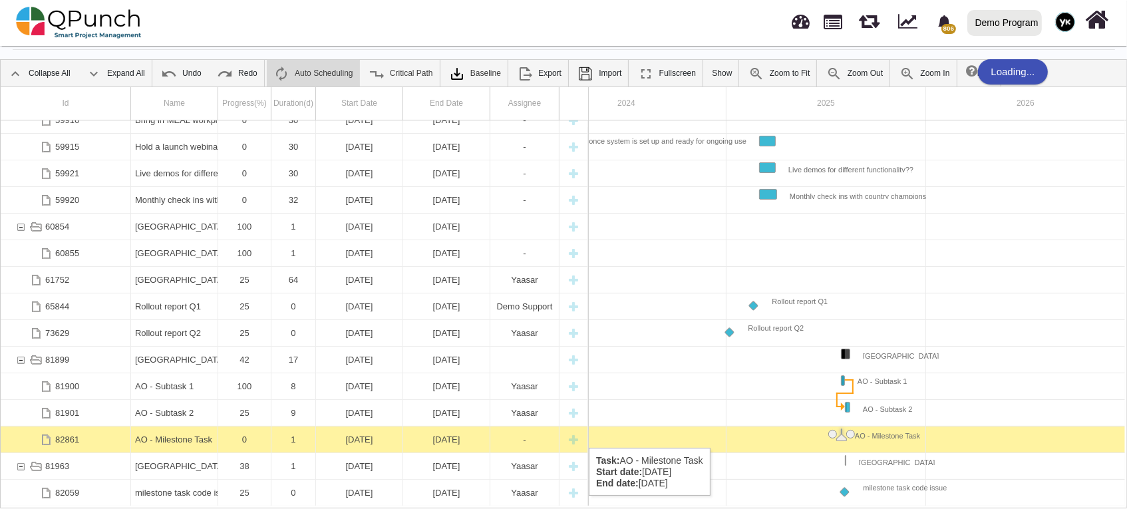
click at [174, 435] on div "AO - Milestone Task" at bounding box center [174, 439] width 79 height 26
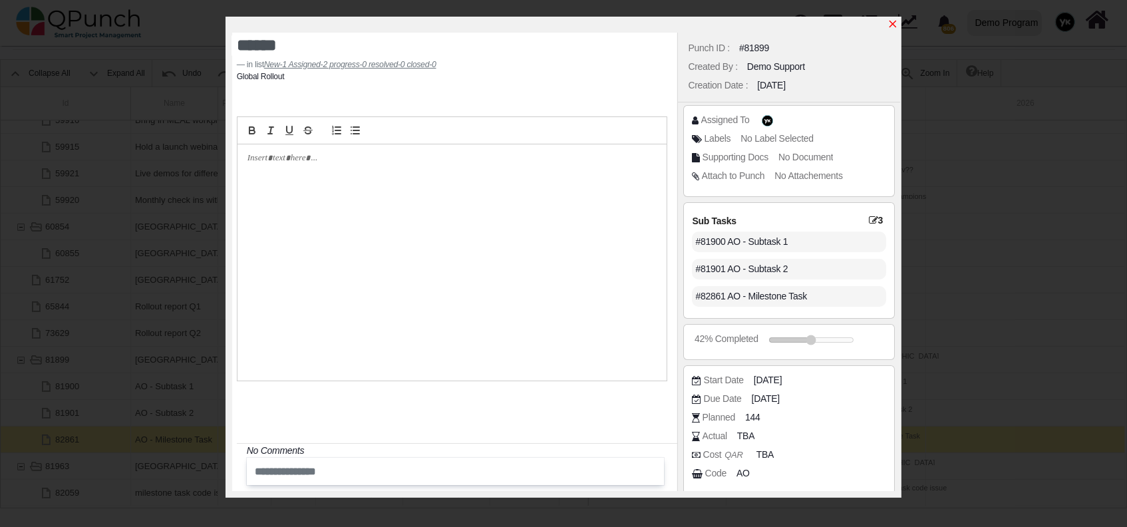
click at [896, 26] on icon "x" at bounding box center [893, 24] width 11 height 11
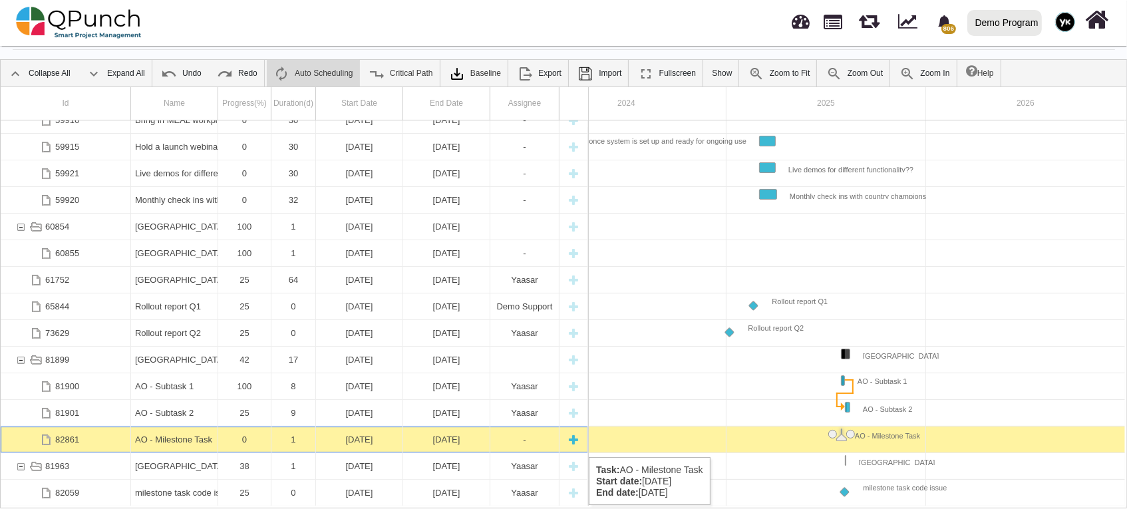
click at [164, 442] on div "AO - Milestone Task" at bounding box center [174, 439] width 79 height 26
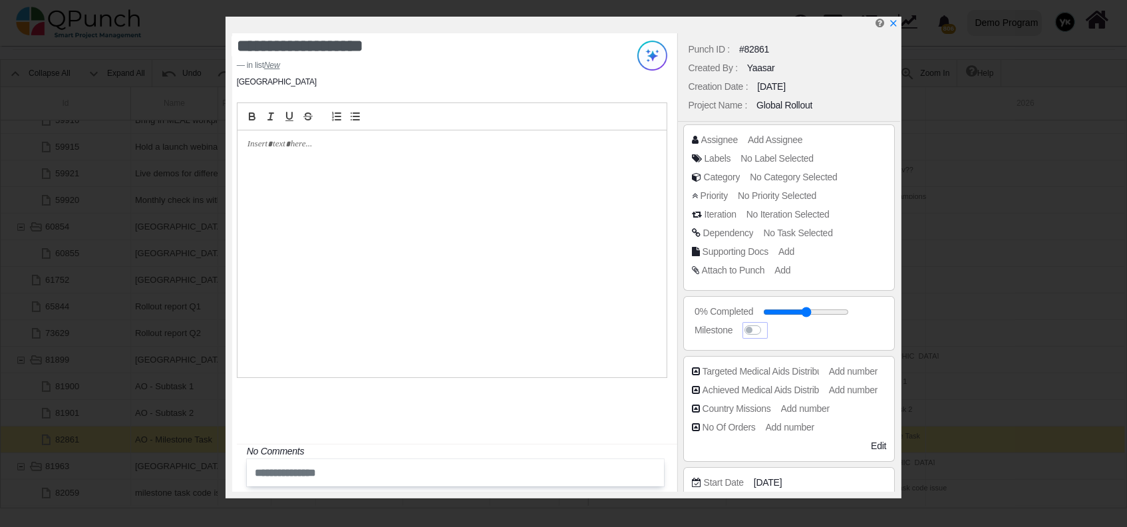
click at [766, 323] on label at bounding box center [766, 323] width 0 height 0
click at [776, 140] on span "Add Assignee" at bounding box center [777, 139] width 55 height 11
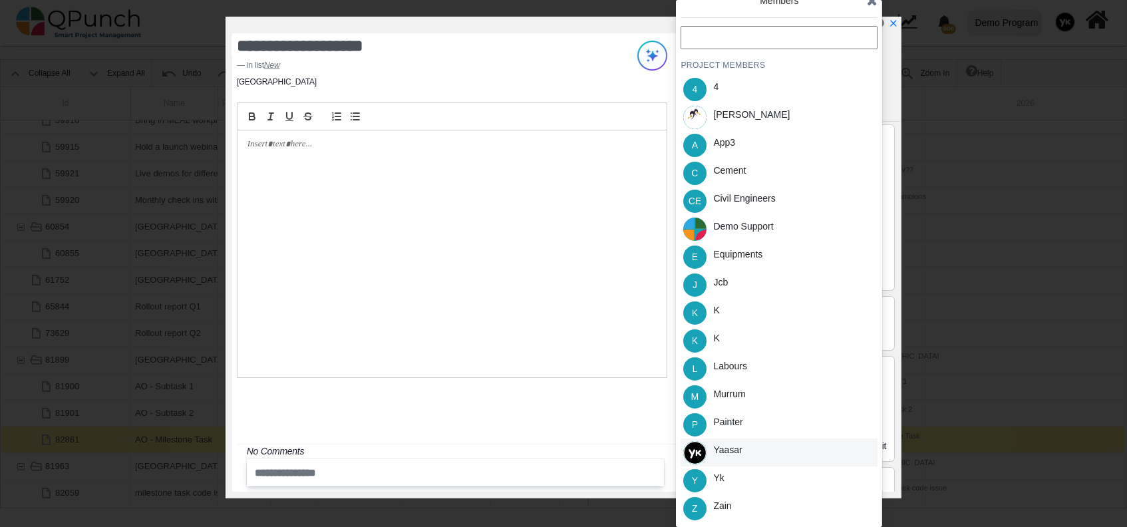
click at [761, 441] on div "Yaasar" at bounding box center [779, 452] width 197 height 28
click at [895, 19] on icon "x" at bounding box center [893, 24] width 11 height 11
type input "**"
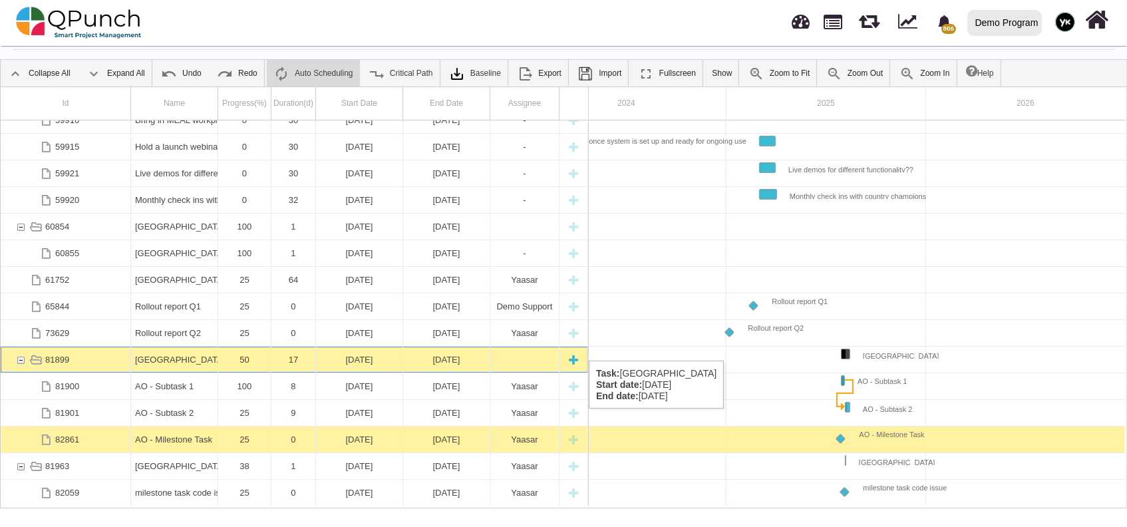
click at [132, 351] on div "Angola" at bounding box center [174, 360] width 87 height 26
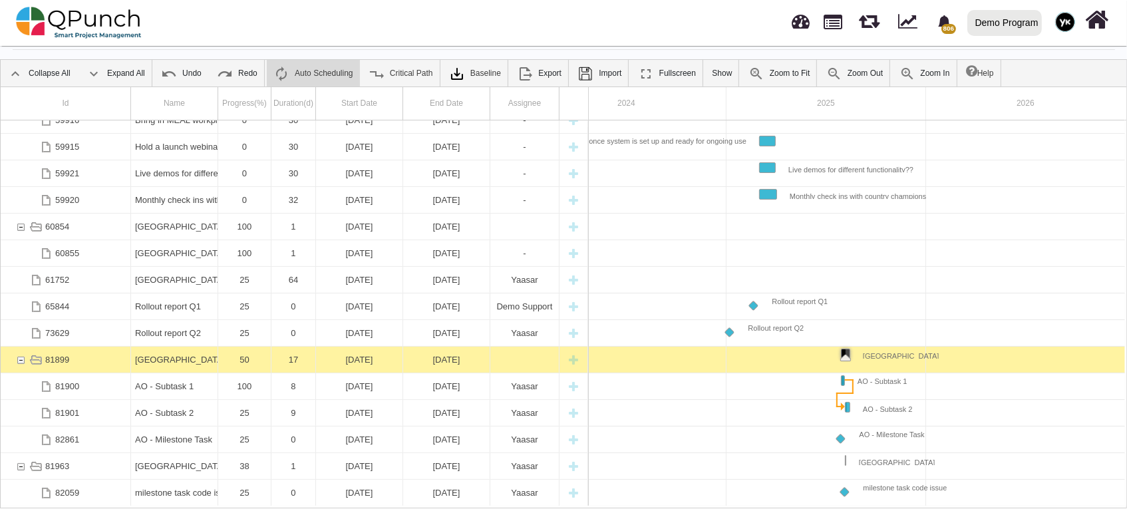
click at [132, 351] on div "Angola" at bounding box center [174, 360] width 87 height 26
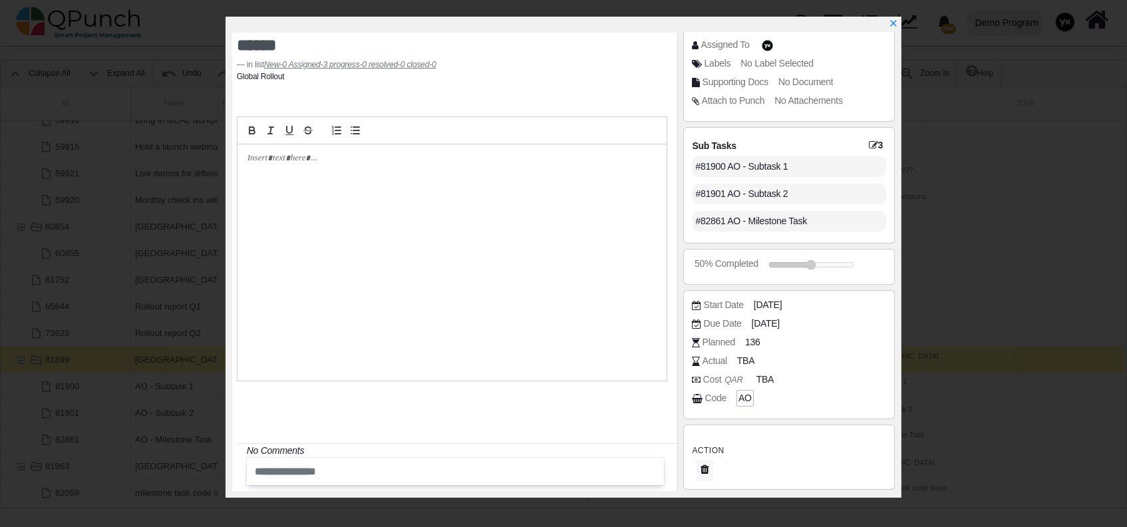
click at [740, 401] on span "AO" at bounding box center [745, 398] width 13 height 14
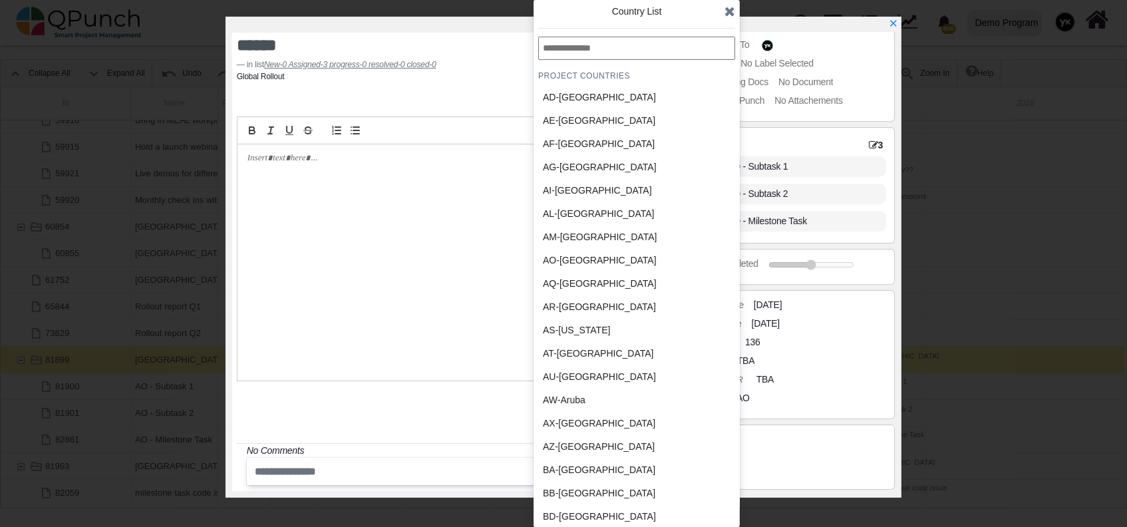
click at [617, 48] on input "text" at bounding box center [636, 48] width 197 height 23
click at [565, 261] on div "AO-Angola" at bounding box center [605, 260] width 124 height 14
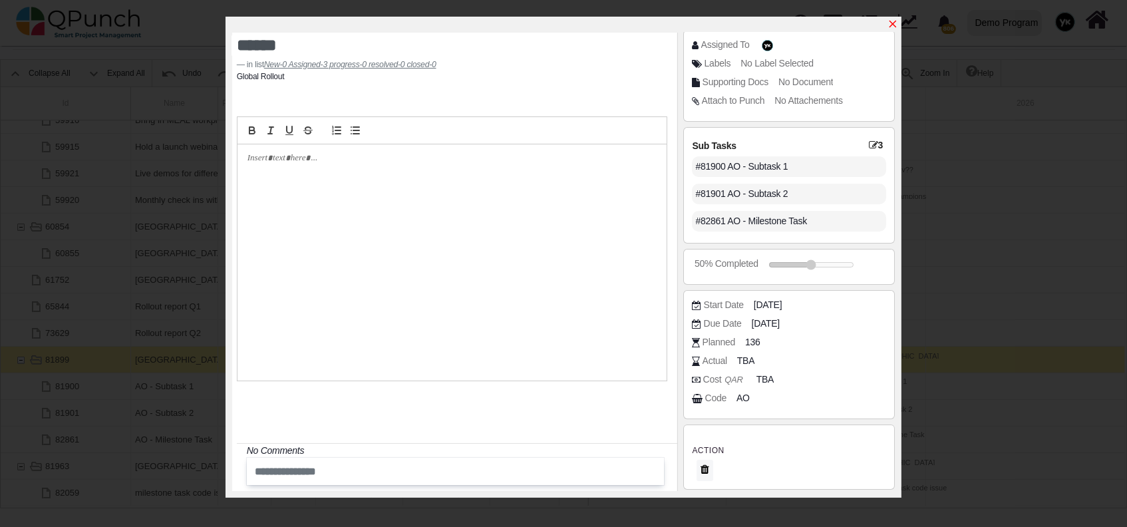
click at [895, 26] on icon "x" at bounding box center [893, 24] width 7 height 7
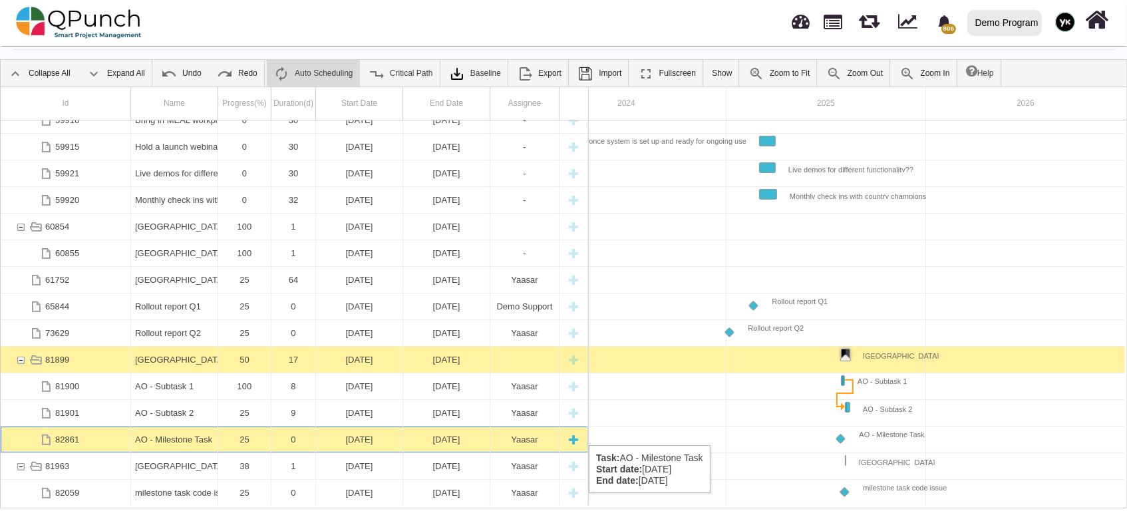
click at [138, 432] on div "AO - Milestone Task" at bounding box center [174, 439] width 79 height 26
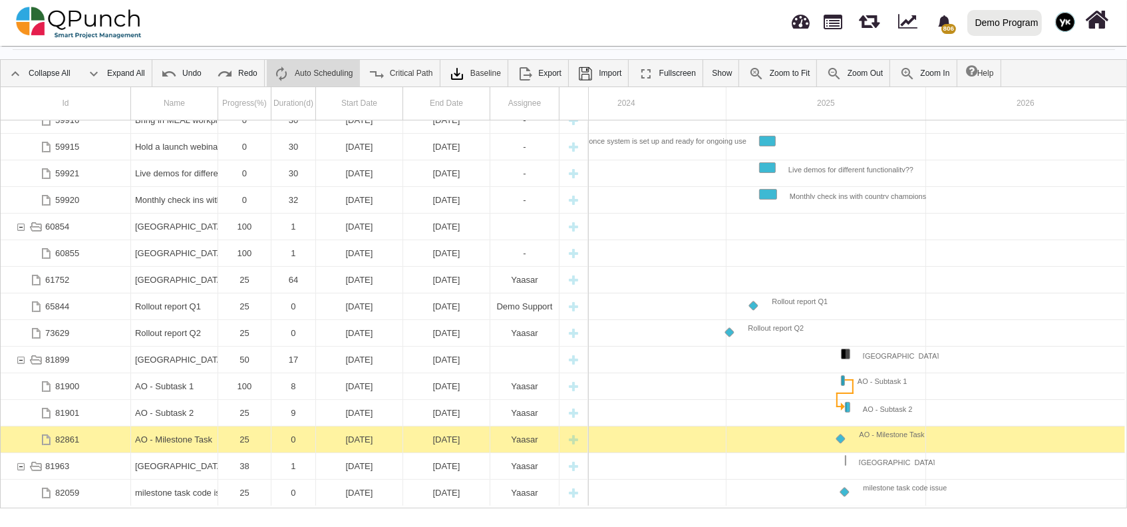
click at [138, 432] on div "AO - Milestone Task" at bounding box center [174, 439] width 79 height 26
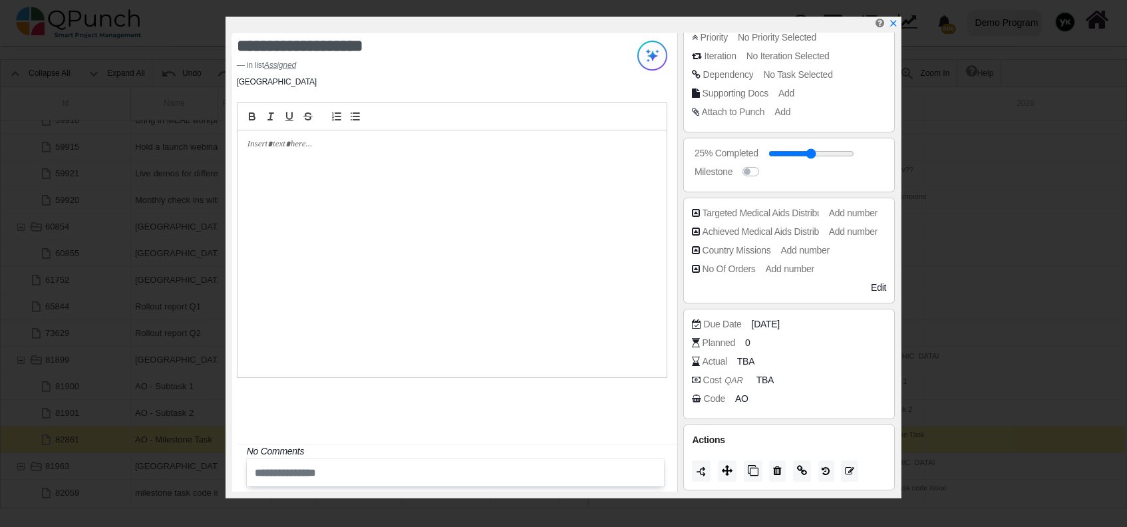
scroll to position [159, 0]
click at [892, 19] on link at bounding box center [893, 24] width 11 height 11
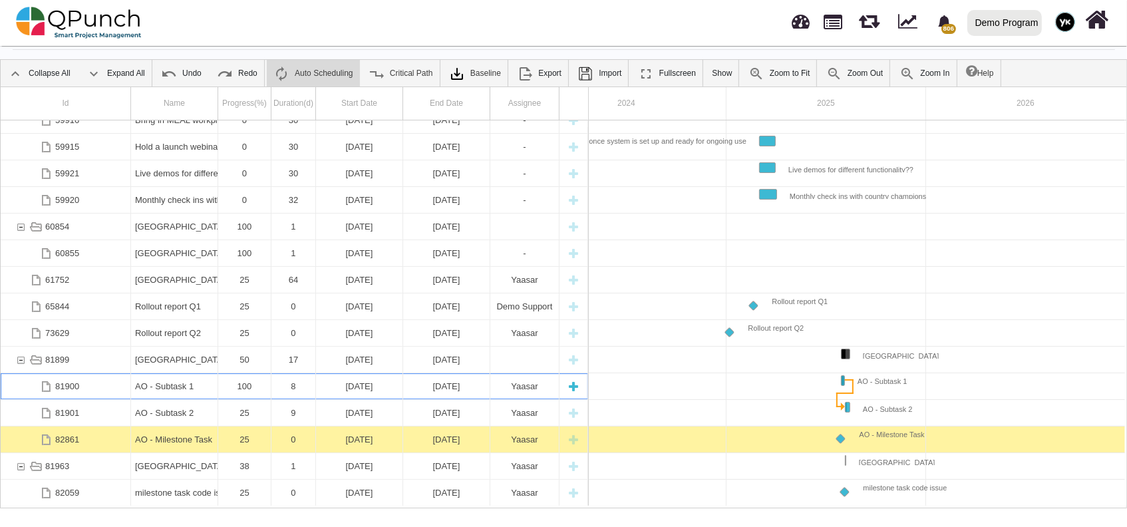
click at [180, 398] on div "AO - Subtask 1" at bounding box center [174, 386] width 79 height 26
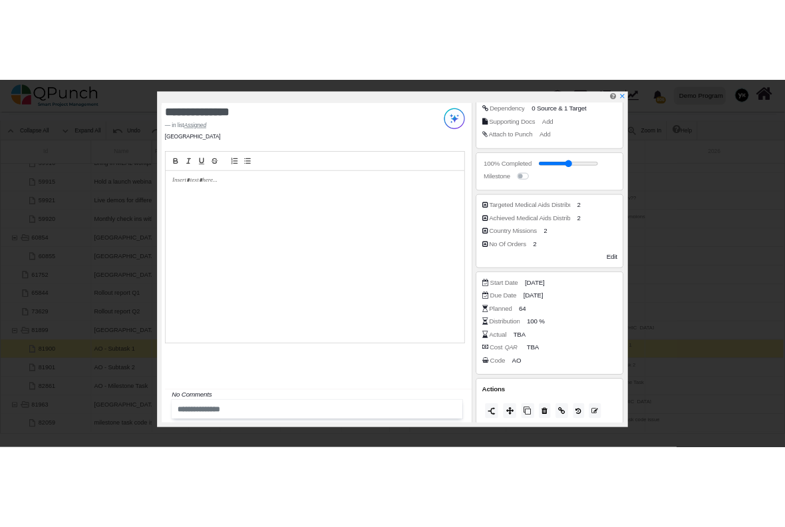
scroll to position [196, 0]
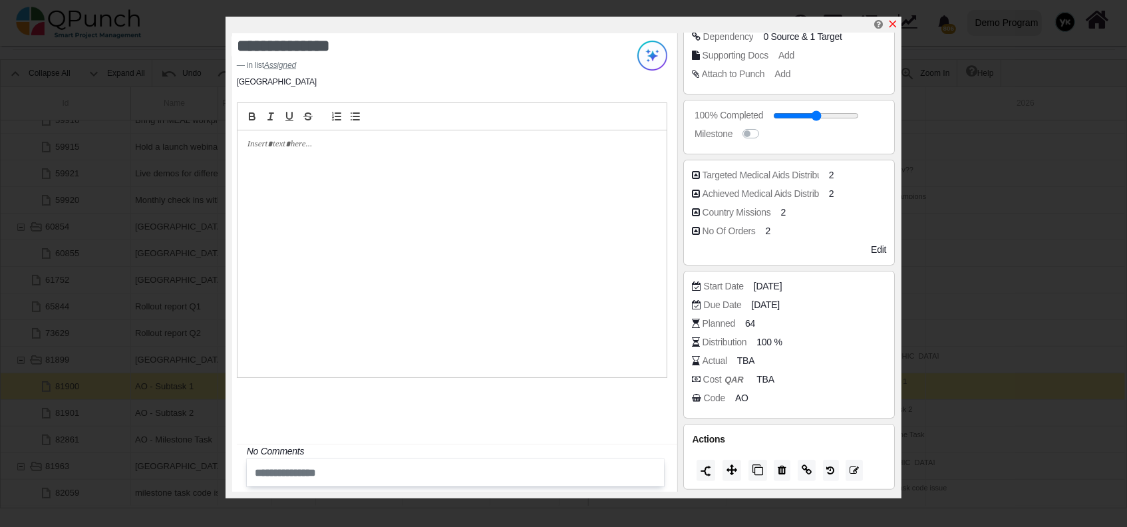
click at [896, 25] on icon "x" at bounding box center [893, 24] width 11 height 11
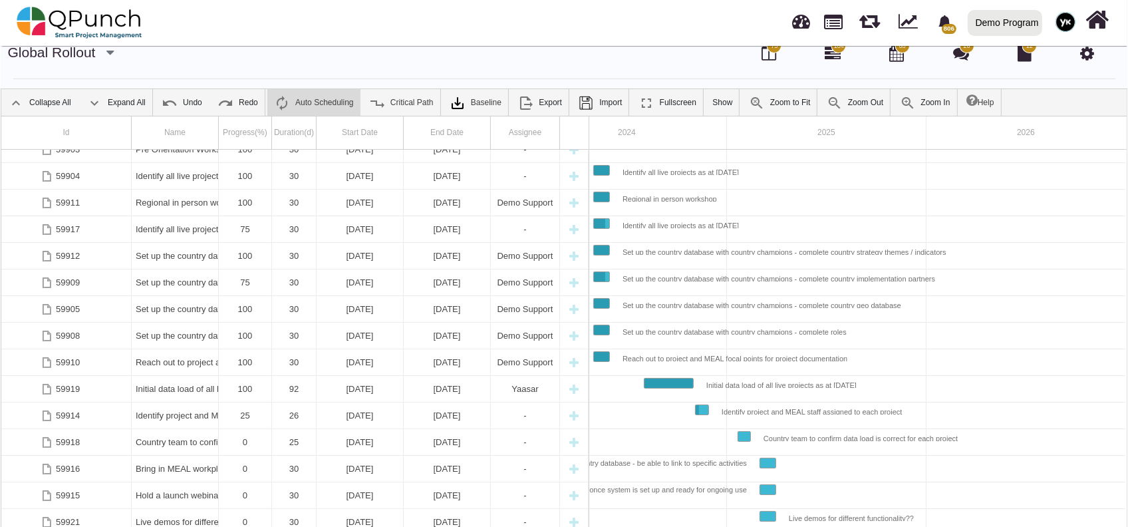
scroll to position [0, 0]
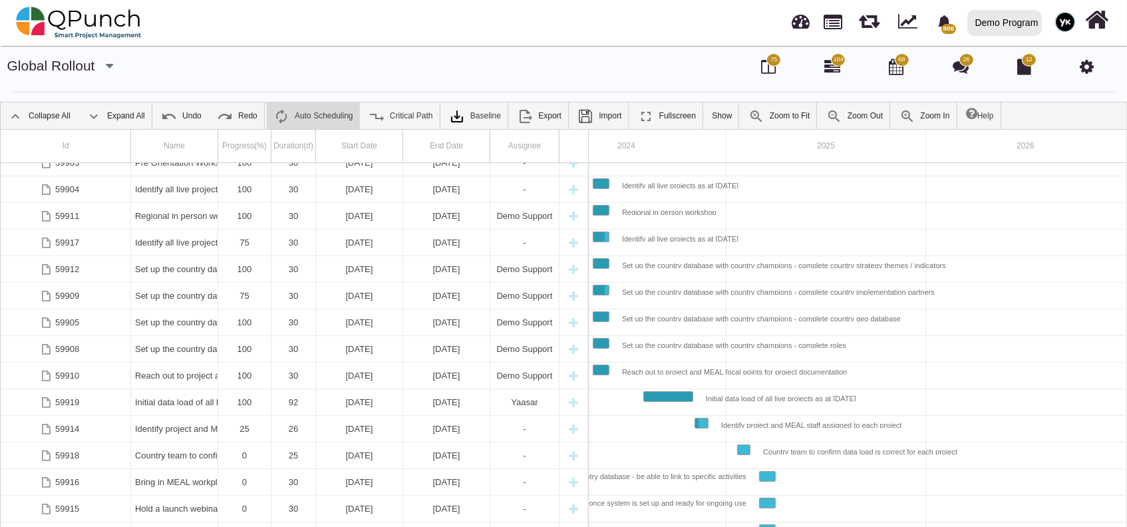
drag, startPoint x: 1086, startPoint y: 62, endPoint x: 1067, endPoint y: 66, distance: 19.7
click at [1086, 63] on icon at bounding box center [1087, 67] width 14 height 16
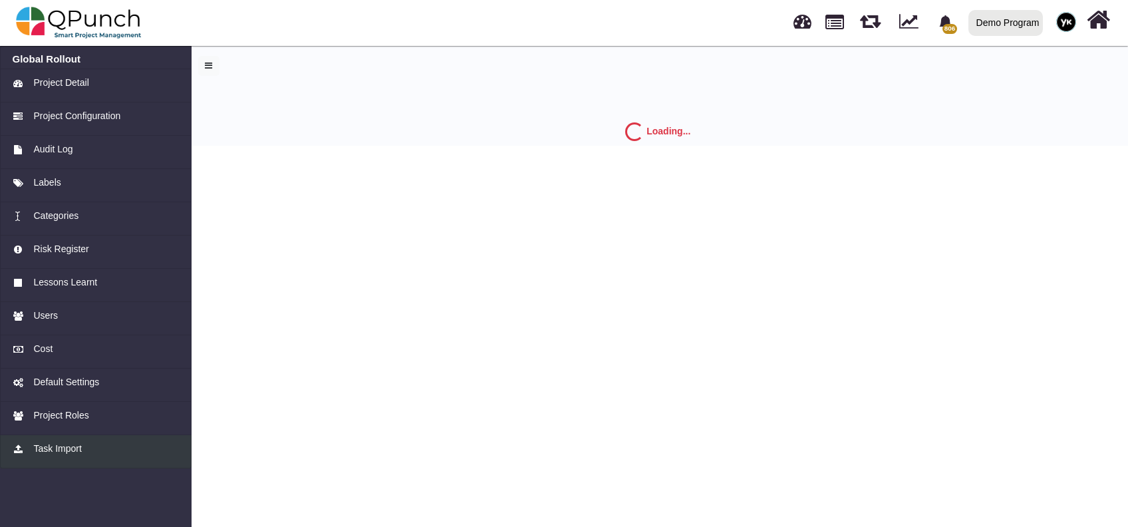
drag, startPoint x: 139, startPoint y: 0, endPoint x: 66, endPoint y: 436, distance: 442.5
click at [66, 436] on link "Task Import" at bounding box center [96, 451] width 192 height 33
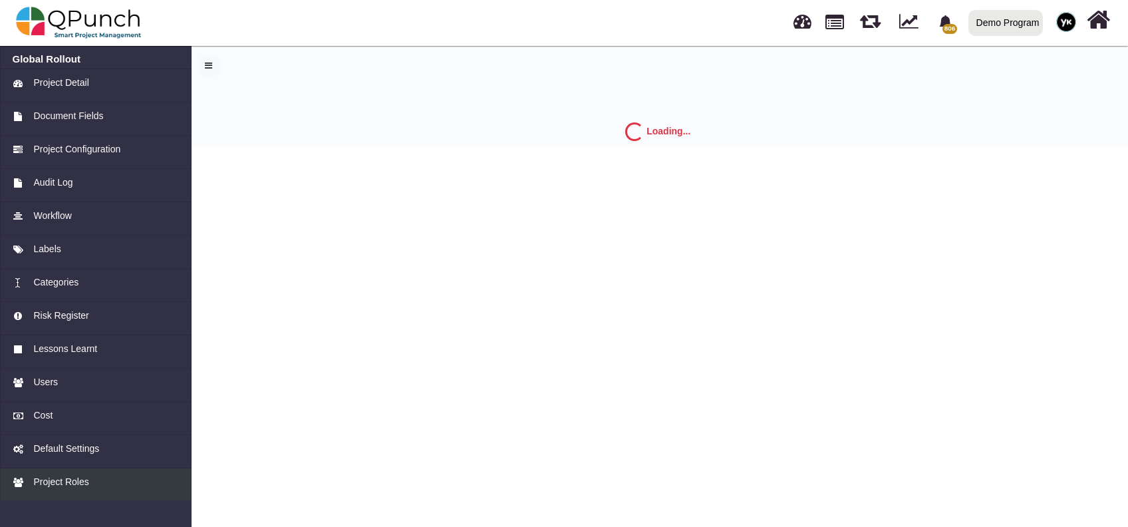
click at [75, 472] on link "Project Roles" at bounding box center [96, 484] width 192 height 33
click at [46, 484] on span "Project Roles" at bounding box center [60, 482] width 55 height 14
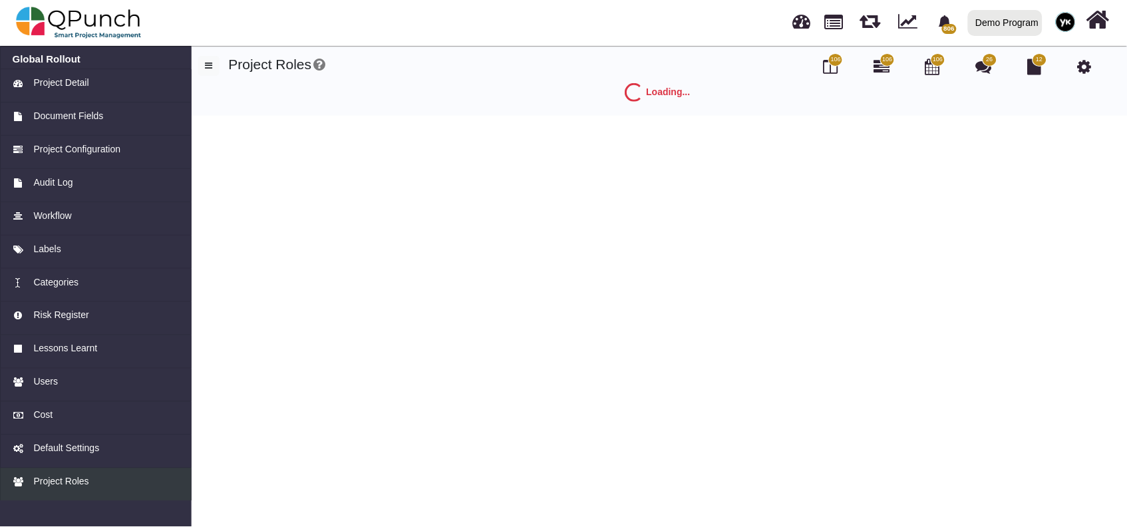
scroll to position [34, 0]
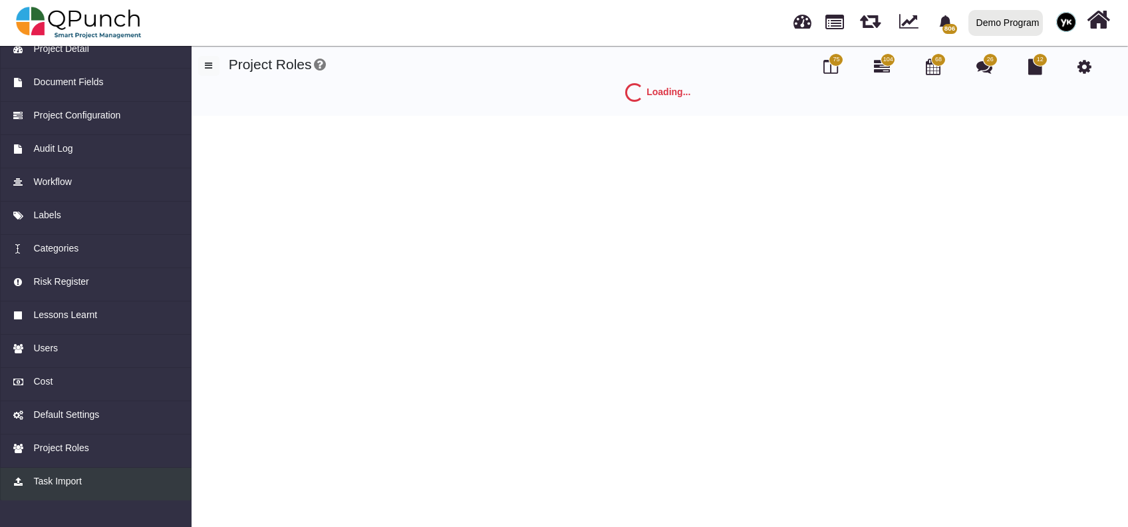
click at [69, 492] on link "Task Import" at bounding box center [96, 484] width 192 height 33
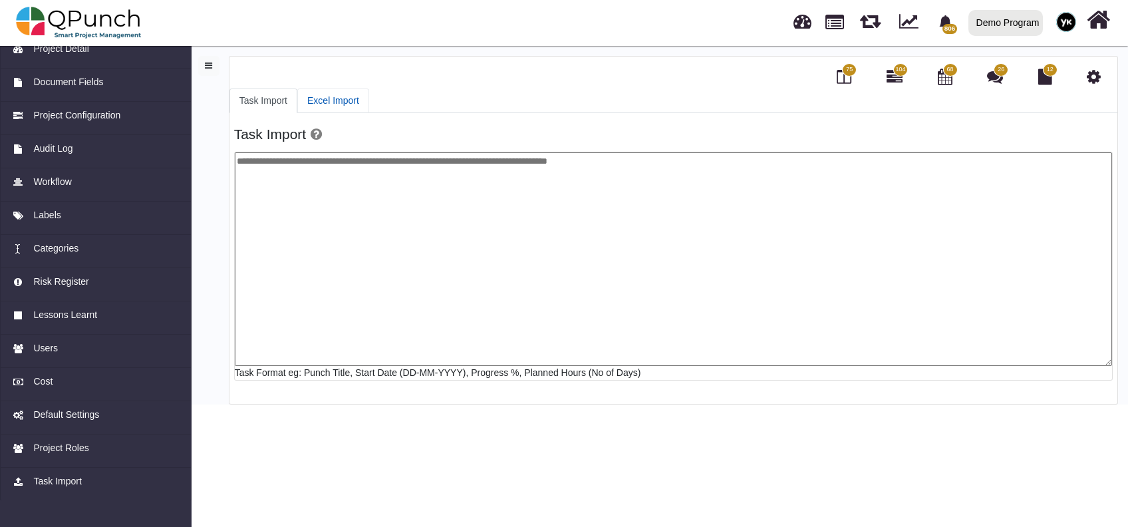
click at [340, 100] on link "Excel Import" at bounding box center [333, 100] width 72 height 25
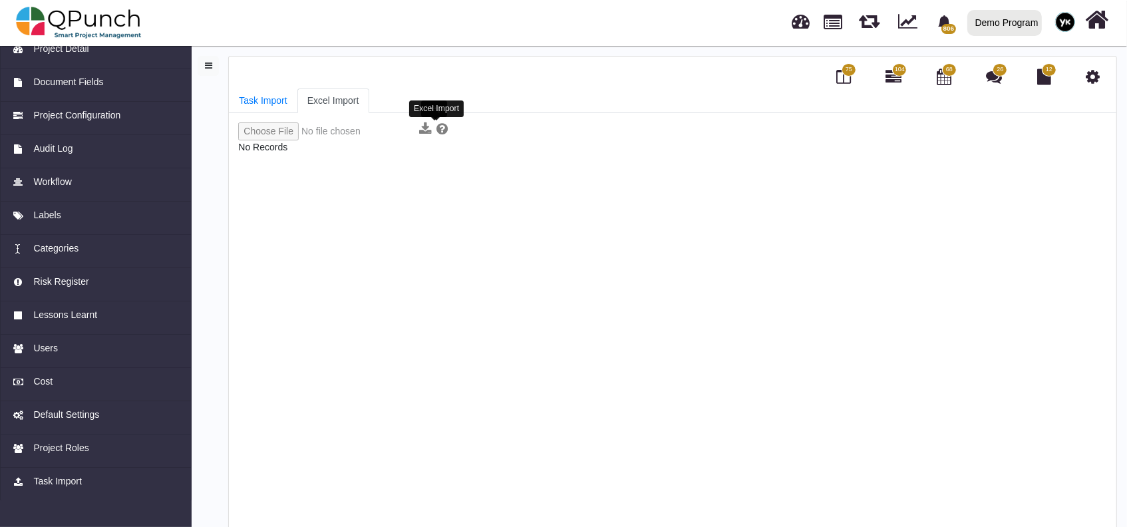
click at [436, 130] on icon at bounding box center [441, 128] width 11 height 13
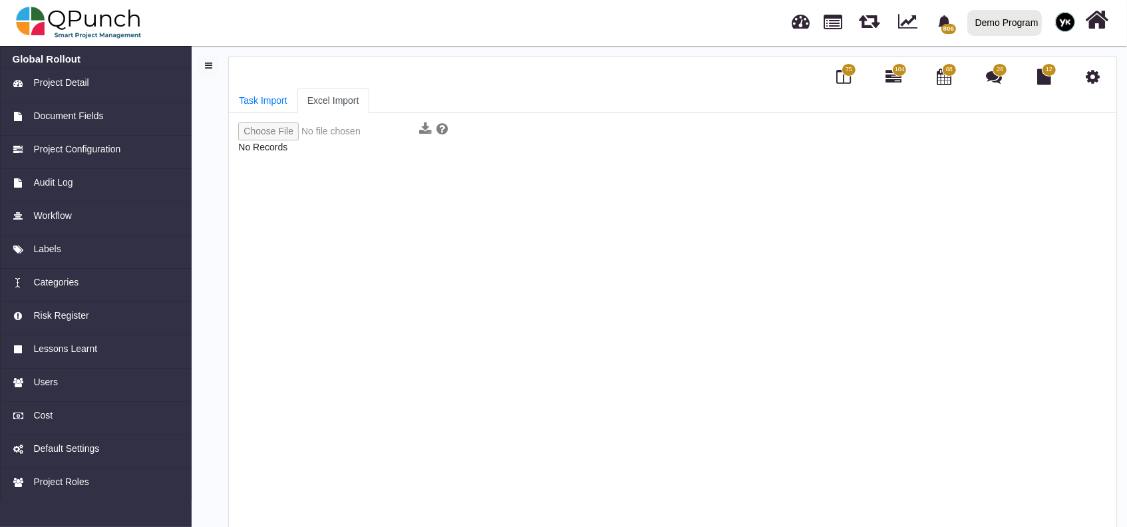
drag, startPoint x: 993, startPoint y: 0, endPoint x: 745, endPoint y: 174, distance: 303.3
click at [745, 174] on div "No Records" at bounding box center [672, 333] width 869 height 422
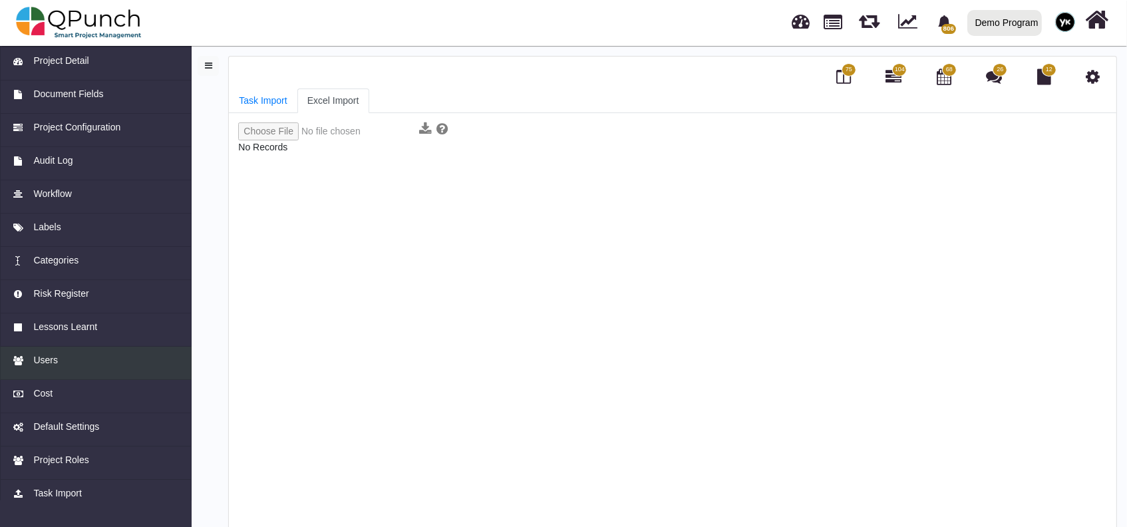
scroll to position [34, 0]
